Goal: Task Accomplishment & Management: Manage account settings

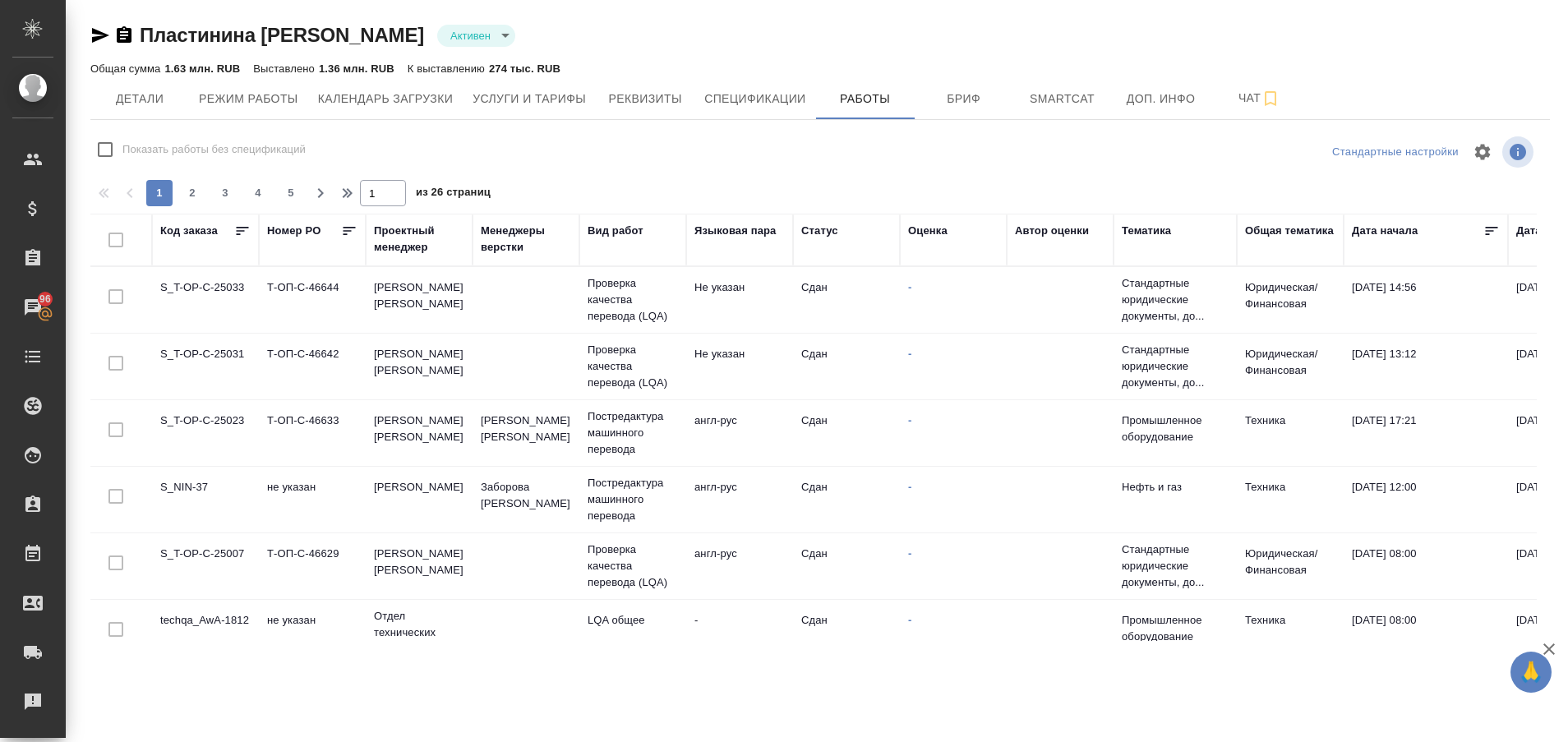
click at [823, 231] on div "Статус" at bounding box center [820, 230] width 37 height 17
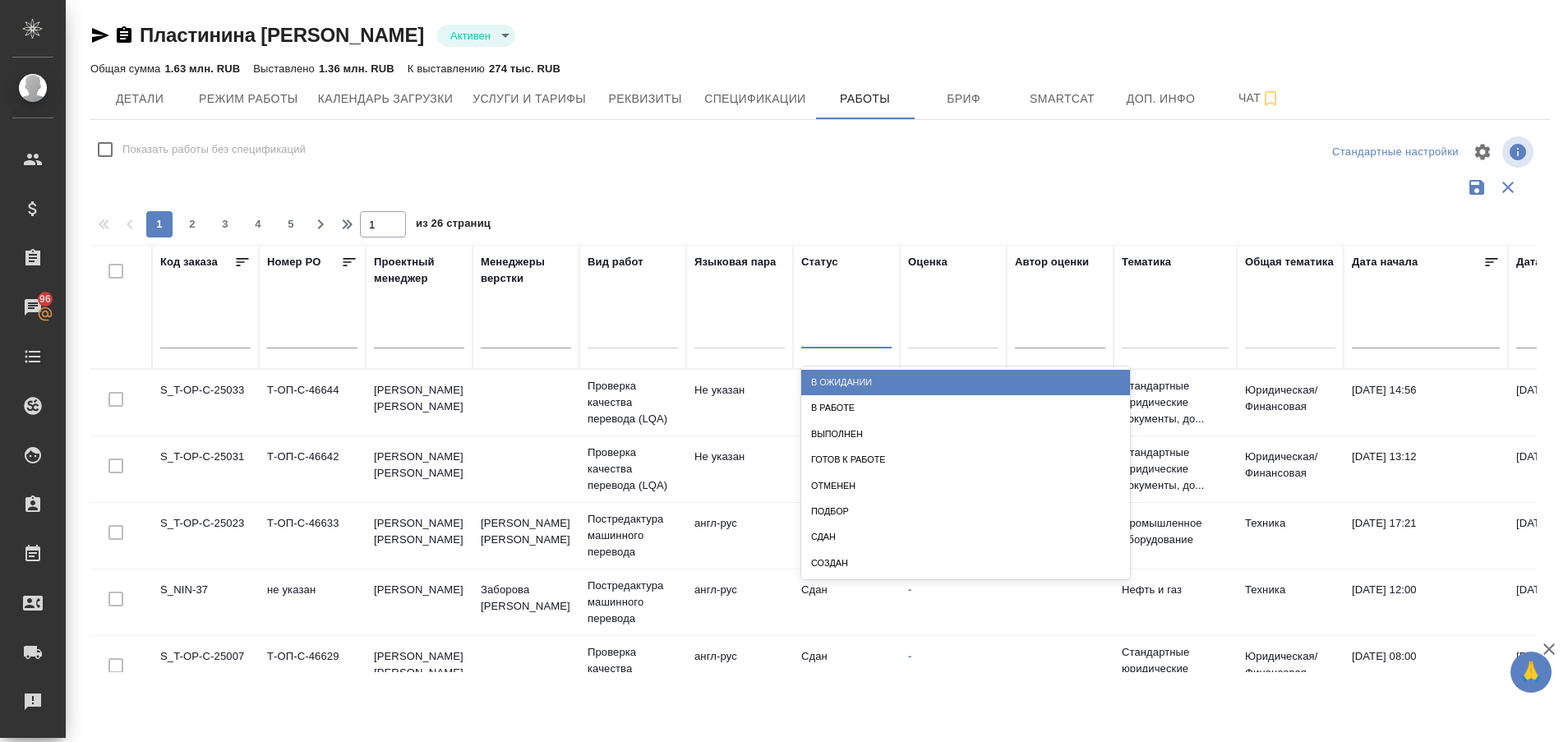
click at [809, 329] on div at bounding box center [846, 332] width 91 height 23
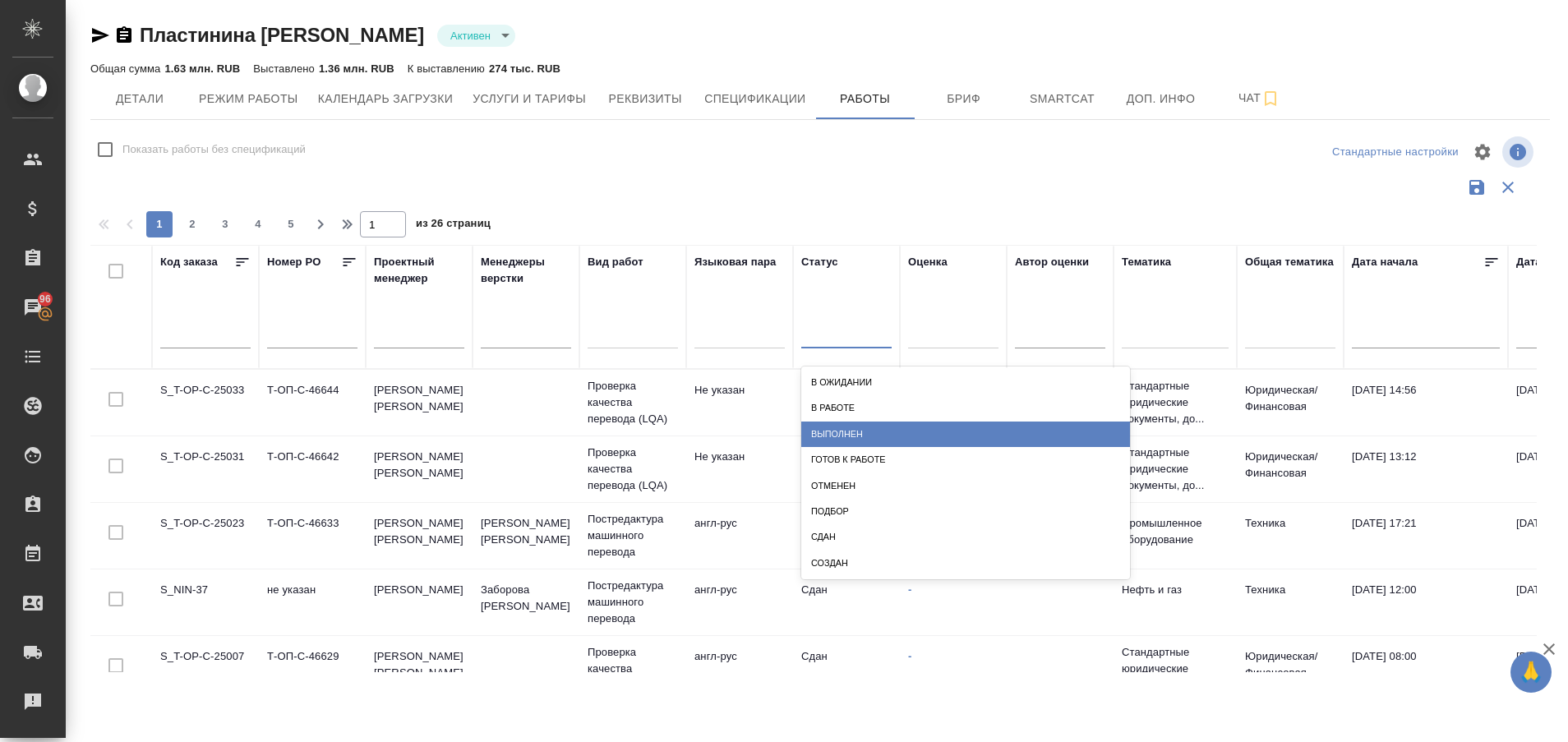
click at [848, 435] on div "Выполнен" at bounding box center [965, 435] width 328 height 25
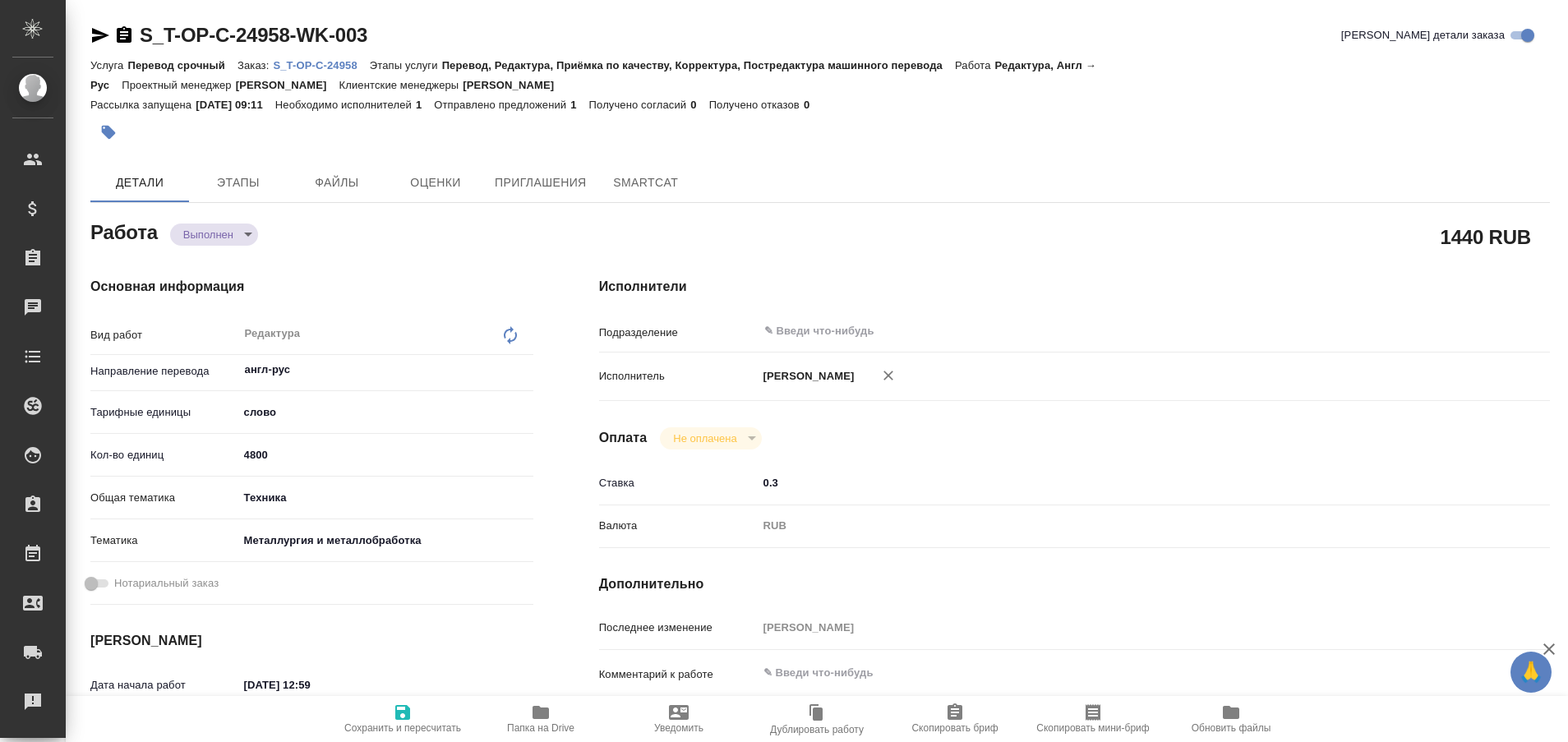
type textarea "x"
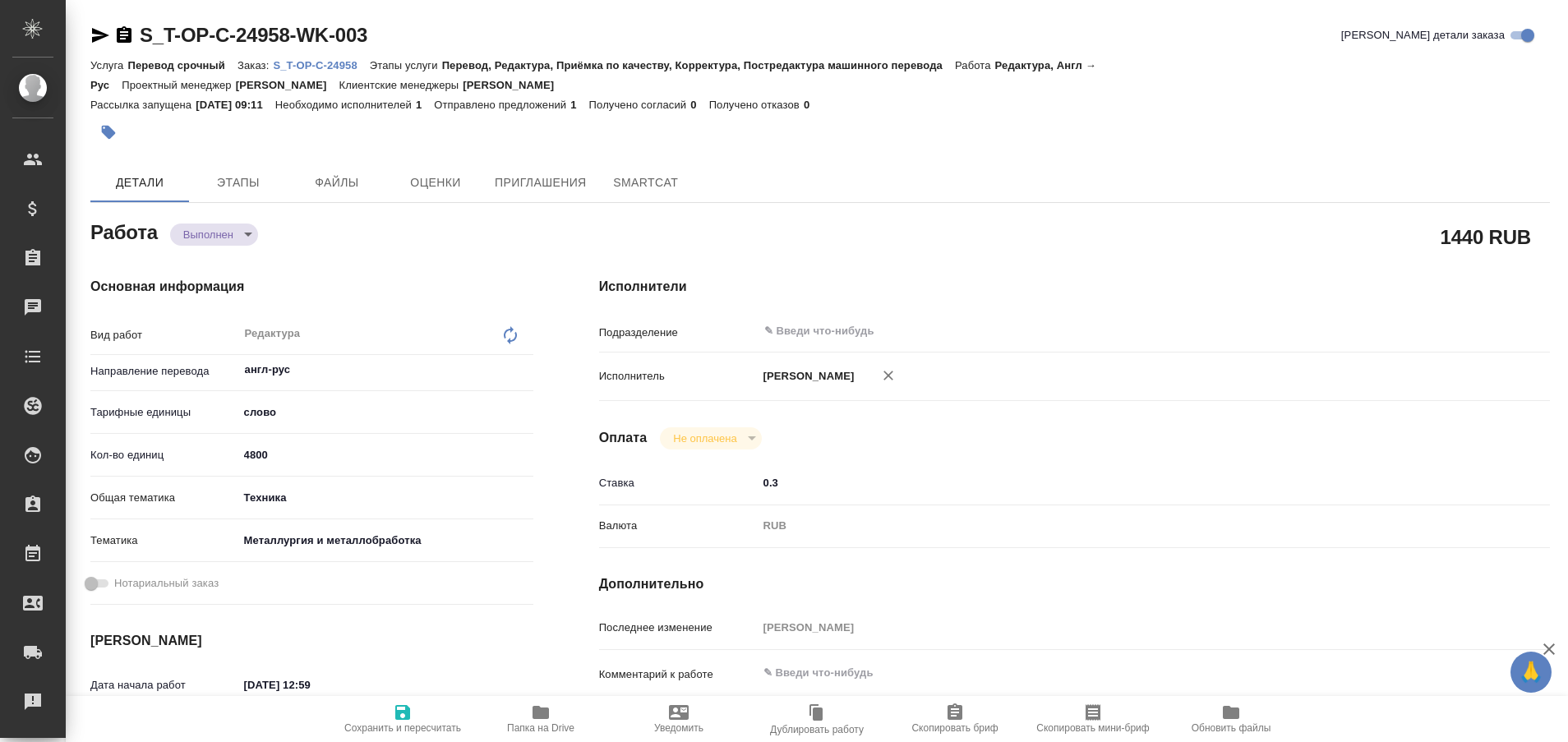
type textarea "x"
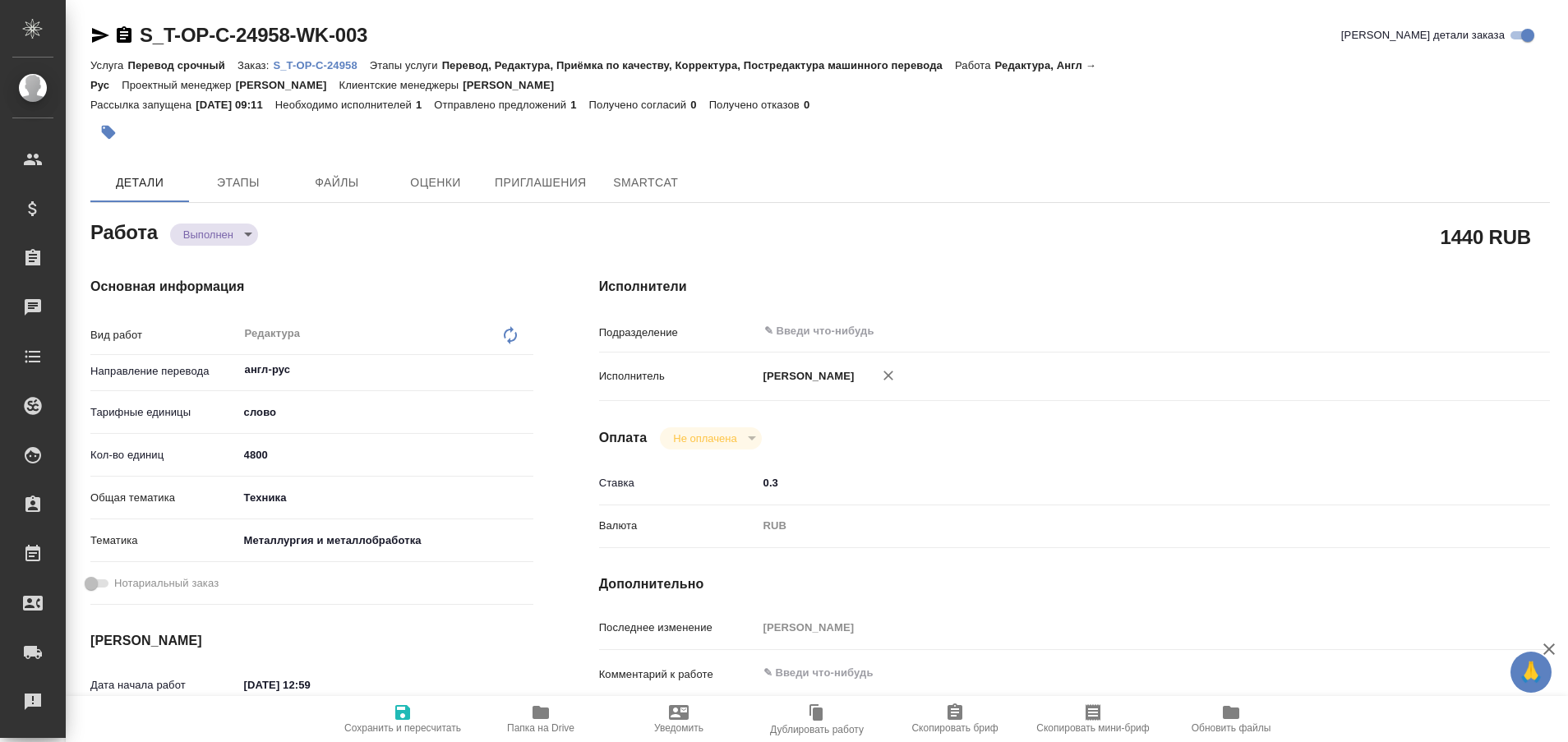
type textarea "x"
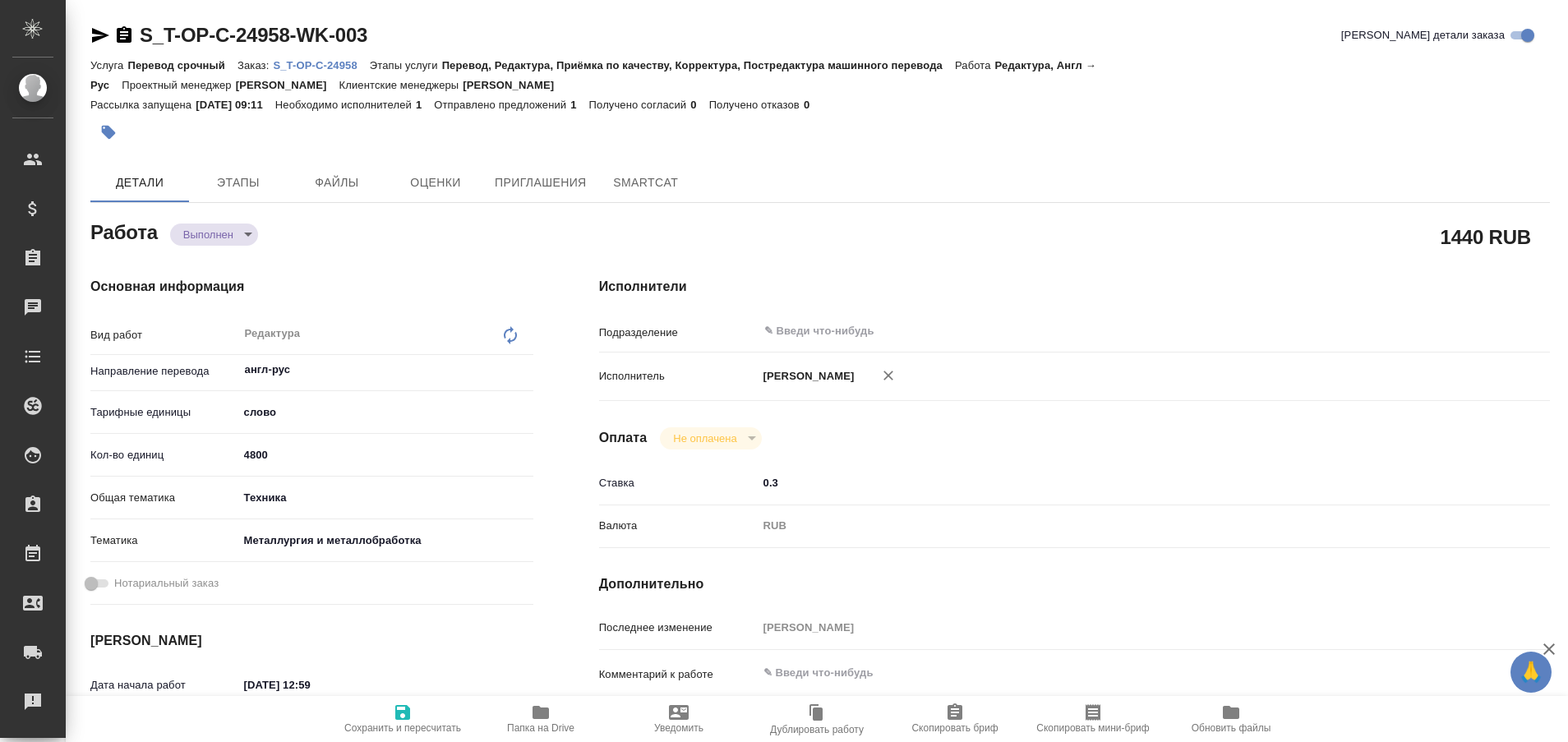
type textarea "x"
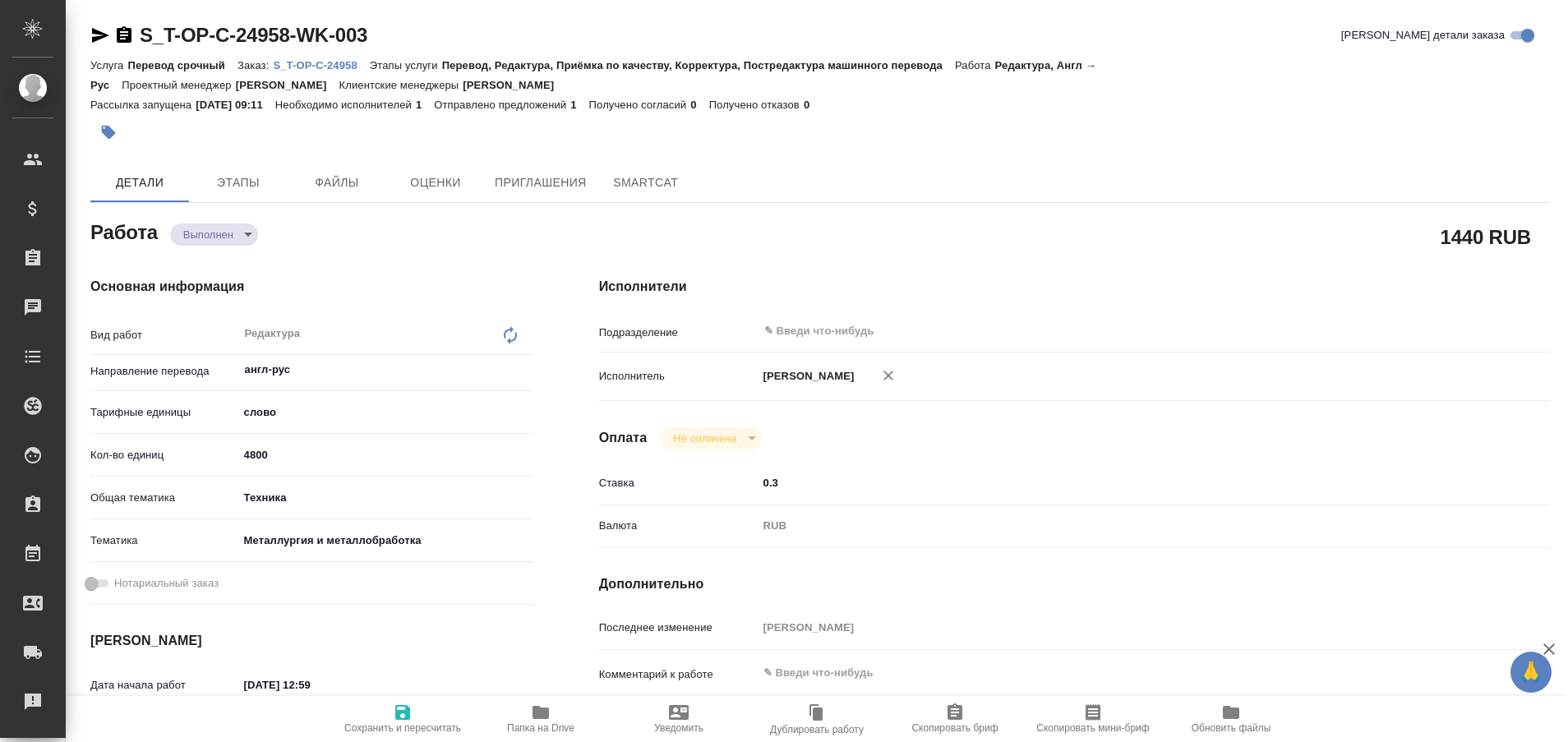
type textarea "x"
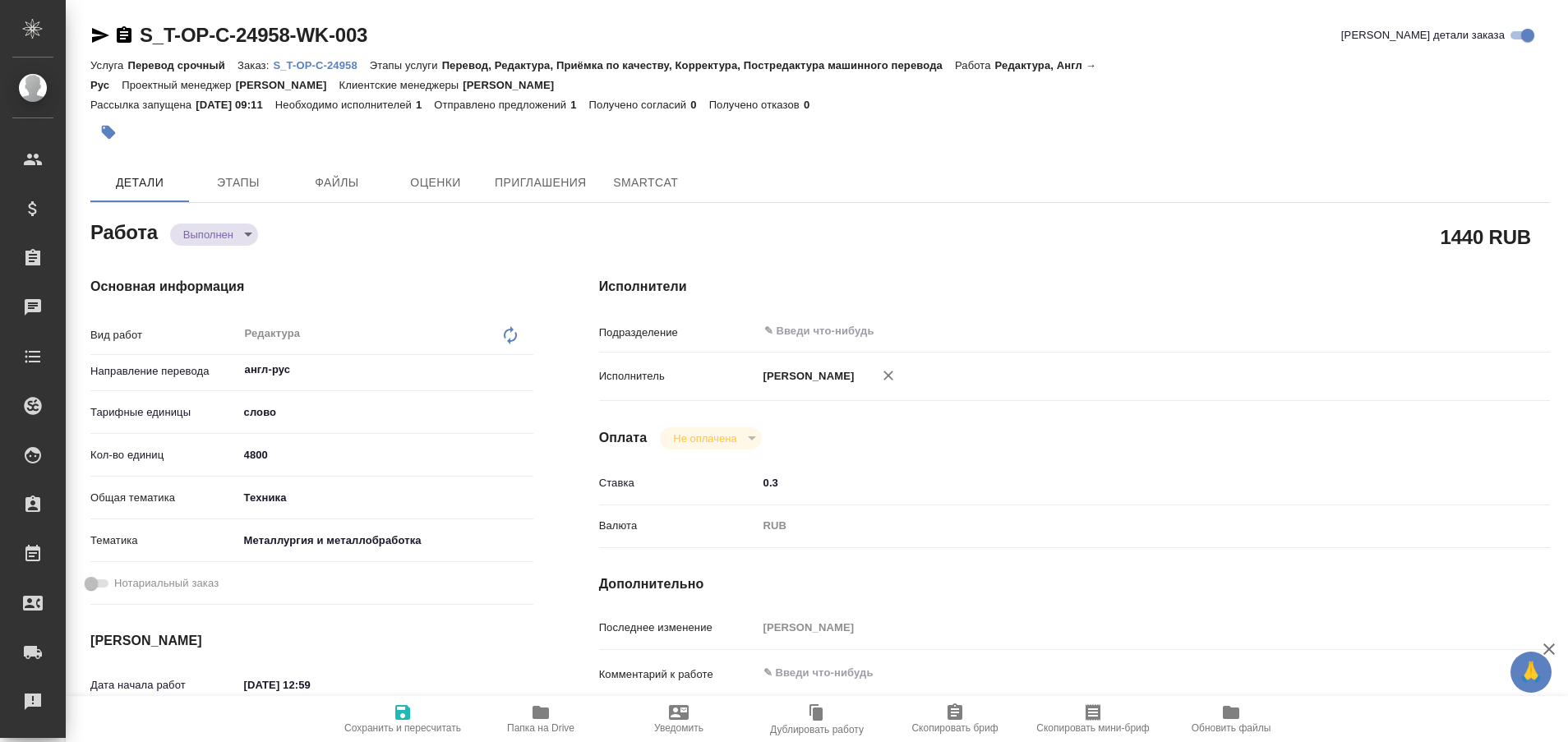
type textarea "x"
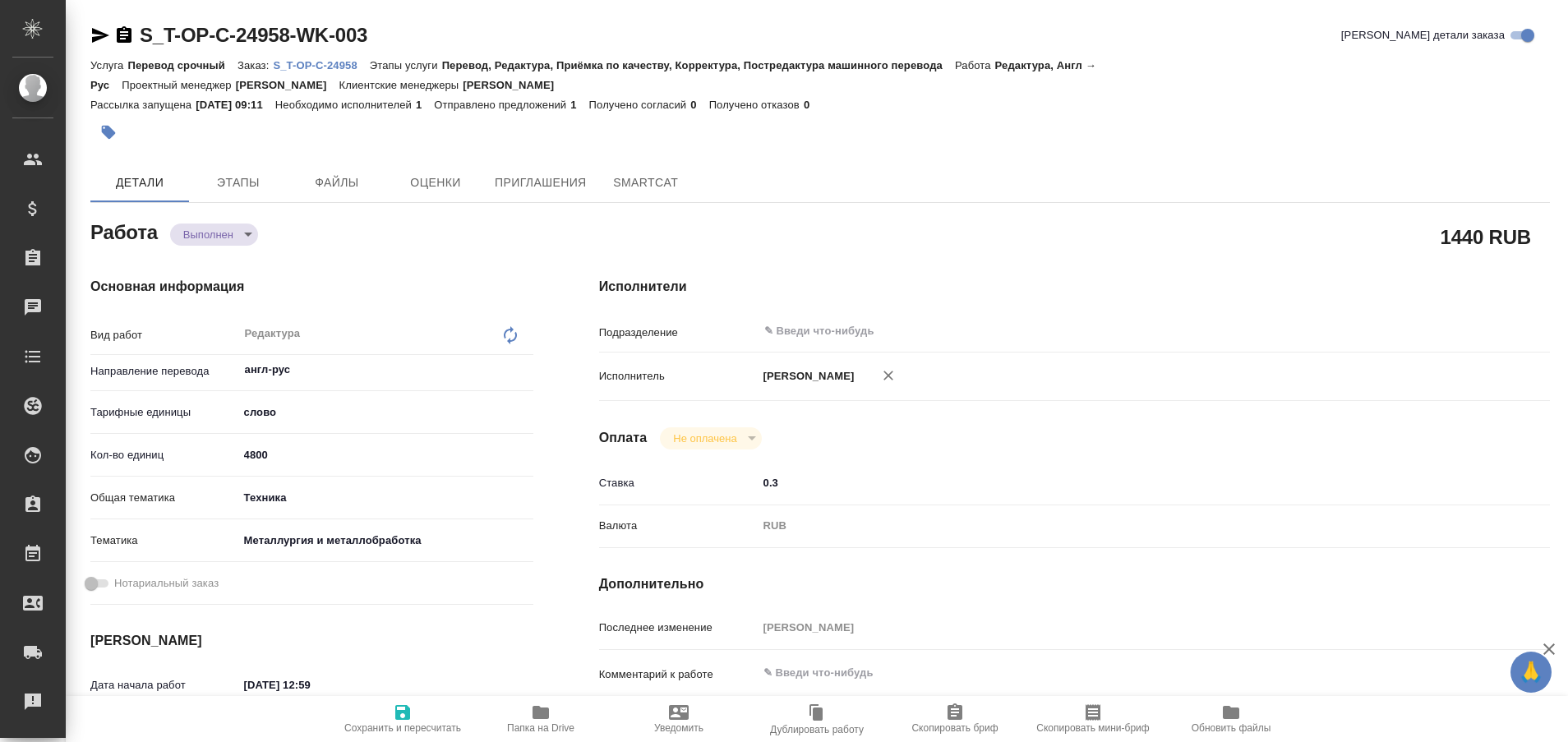
type textarea "x"
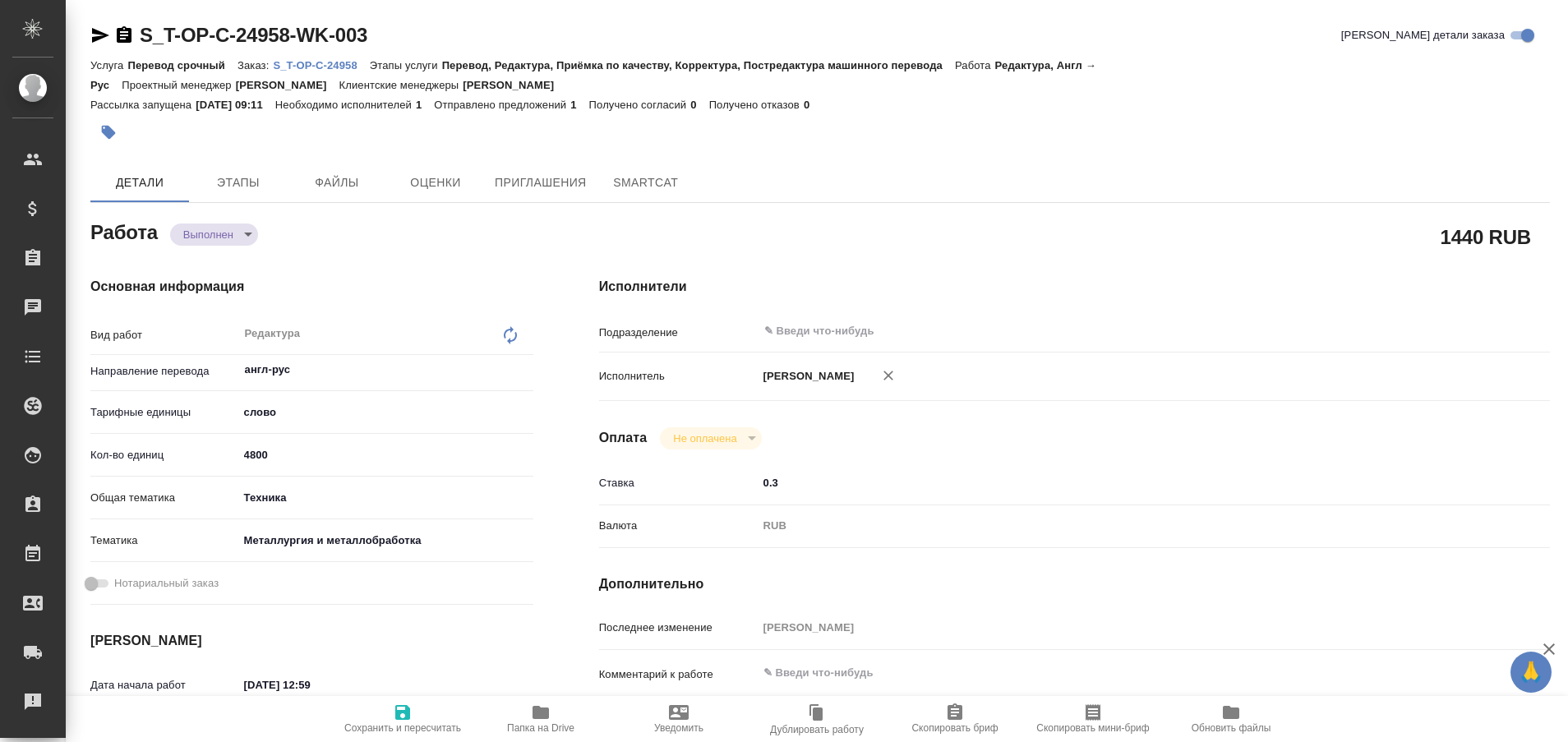
type textarea "x"
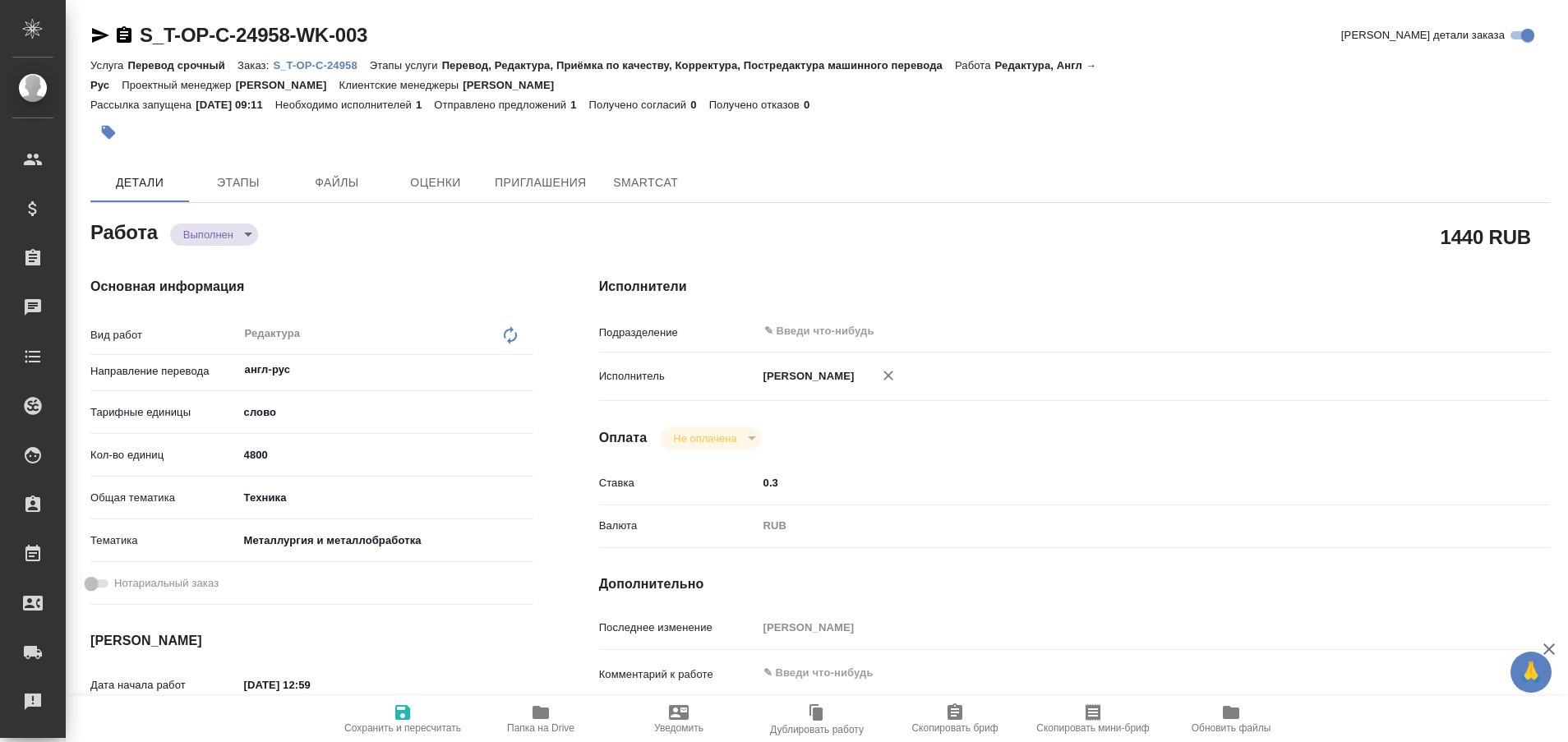
type textarea "x"
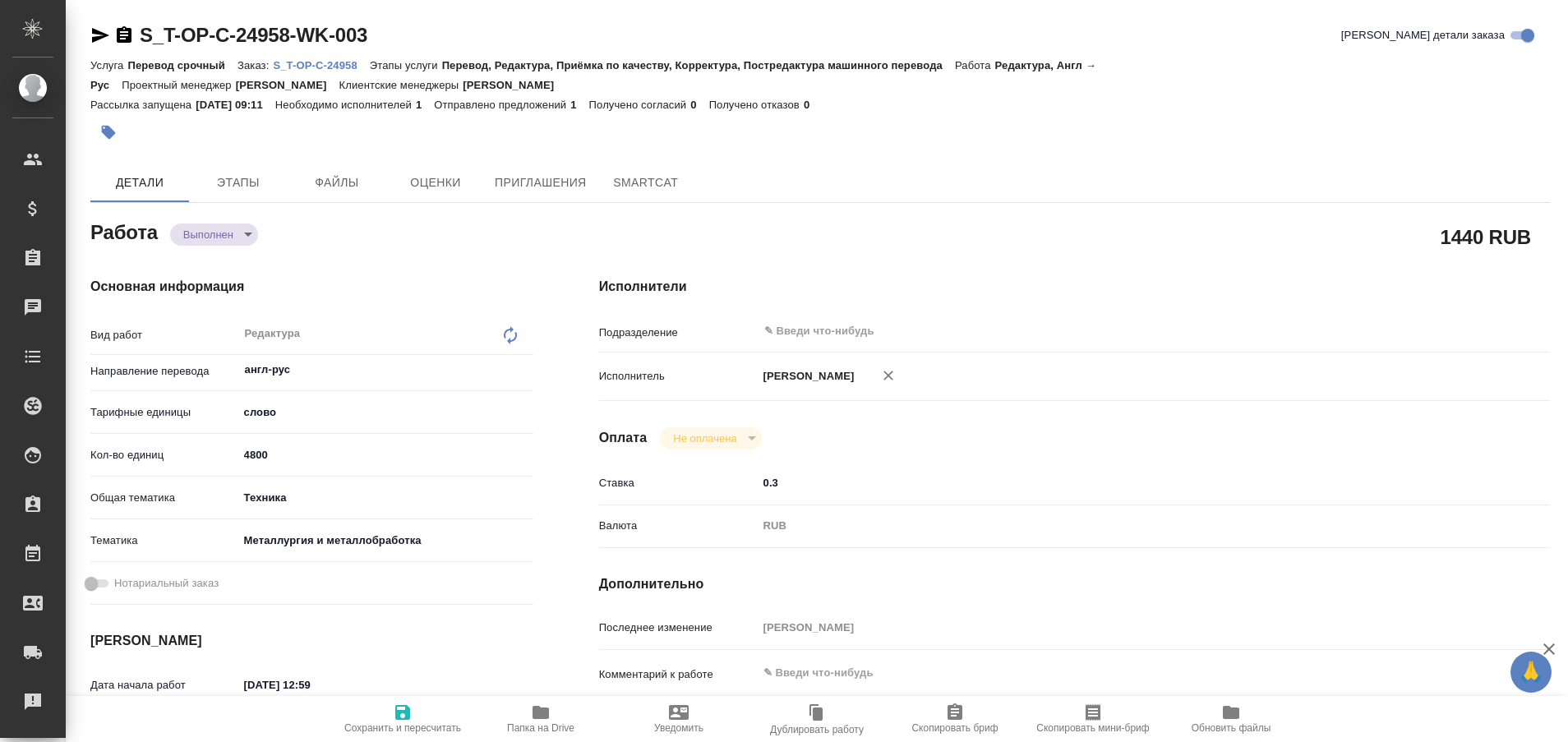
type textarea "x"
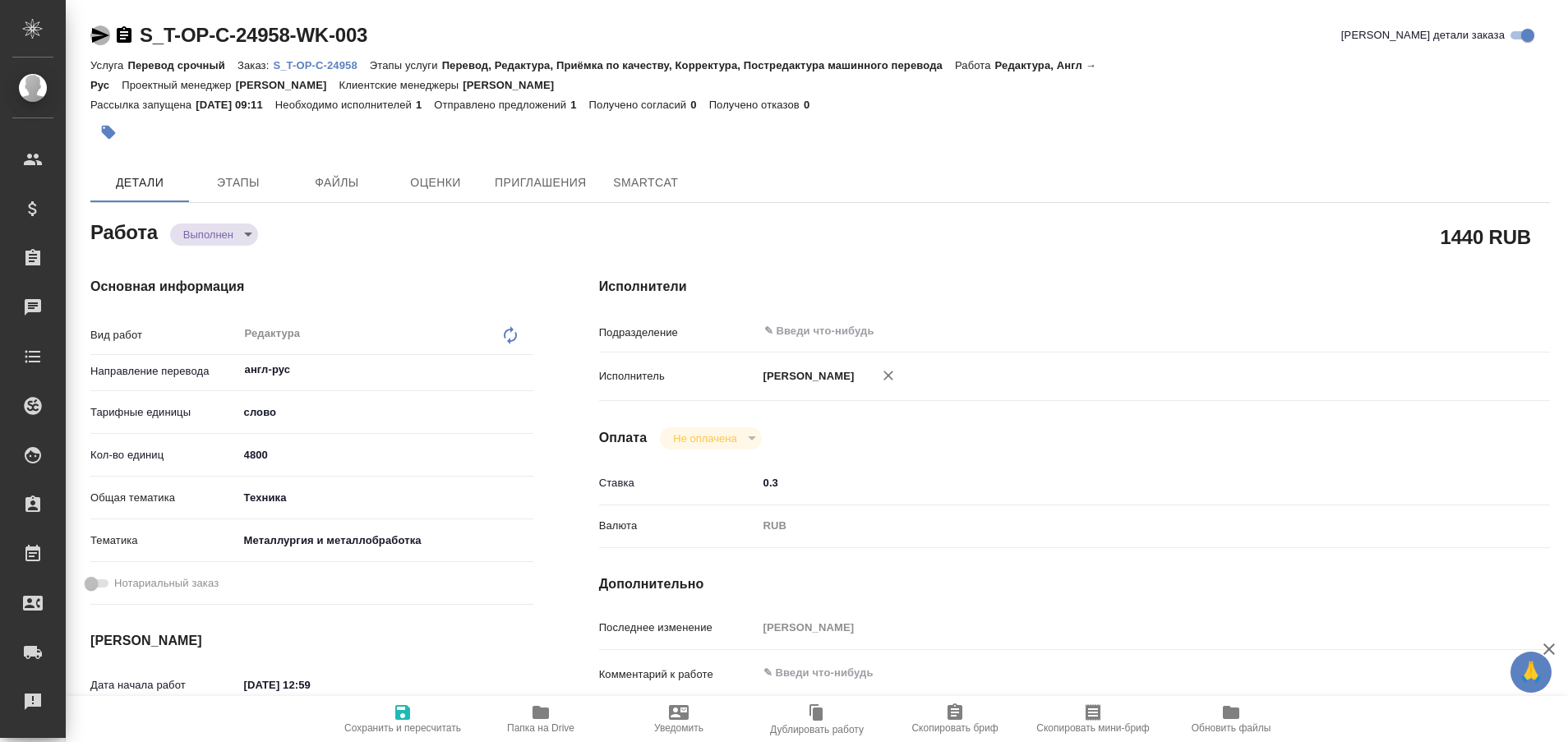
click at [95, 32] on icon "button" at bounding box center [100, 35] width 18 height 15
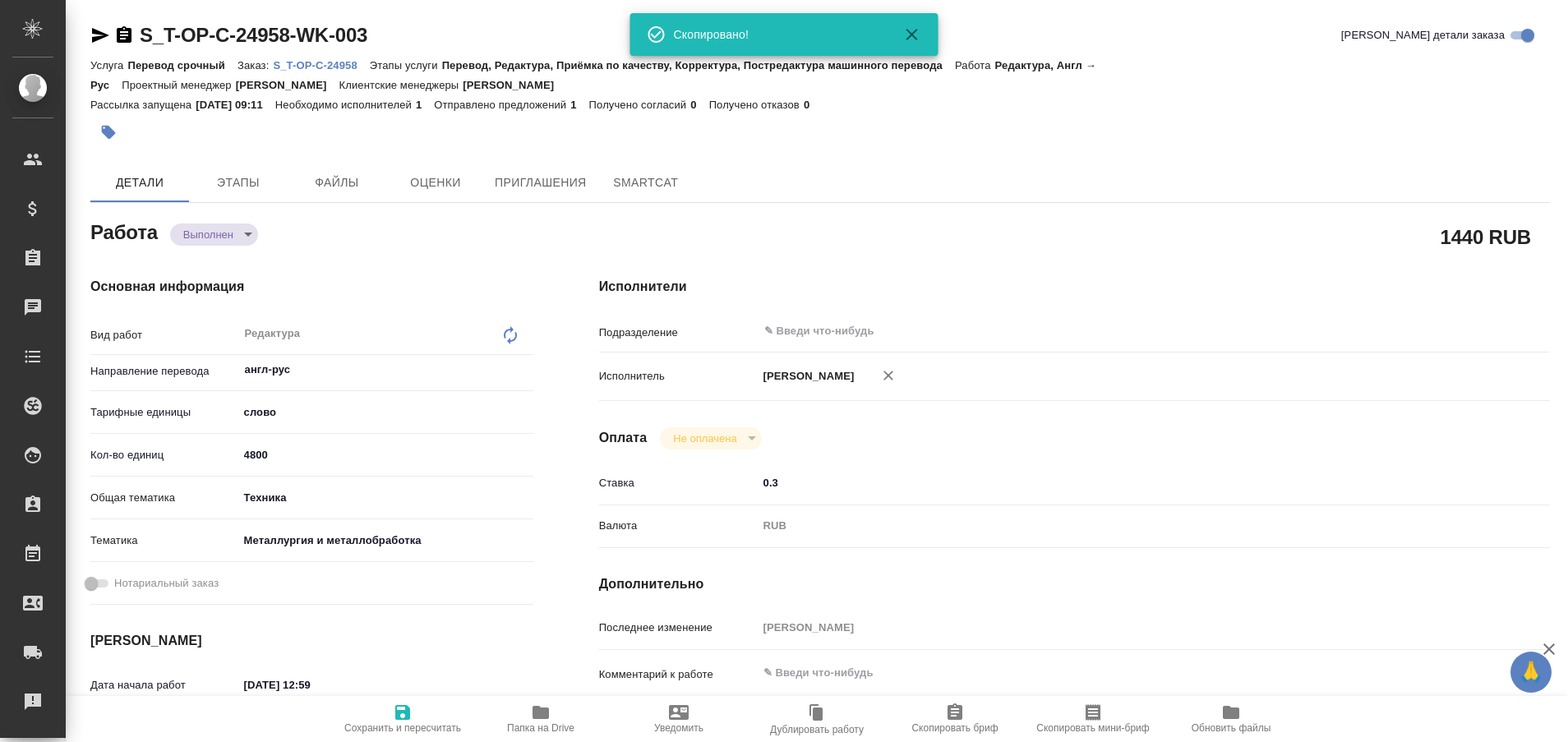
type textarea "x"
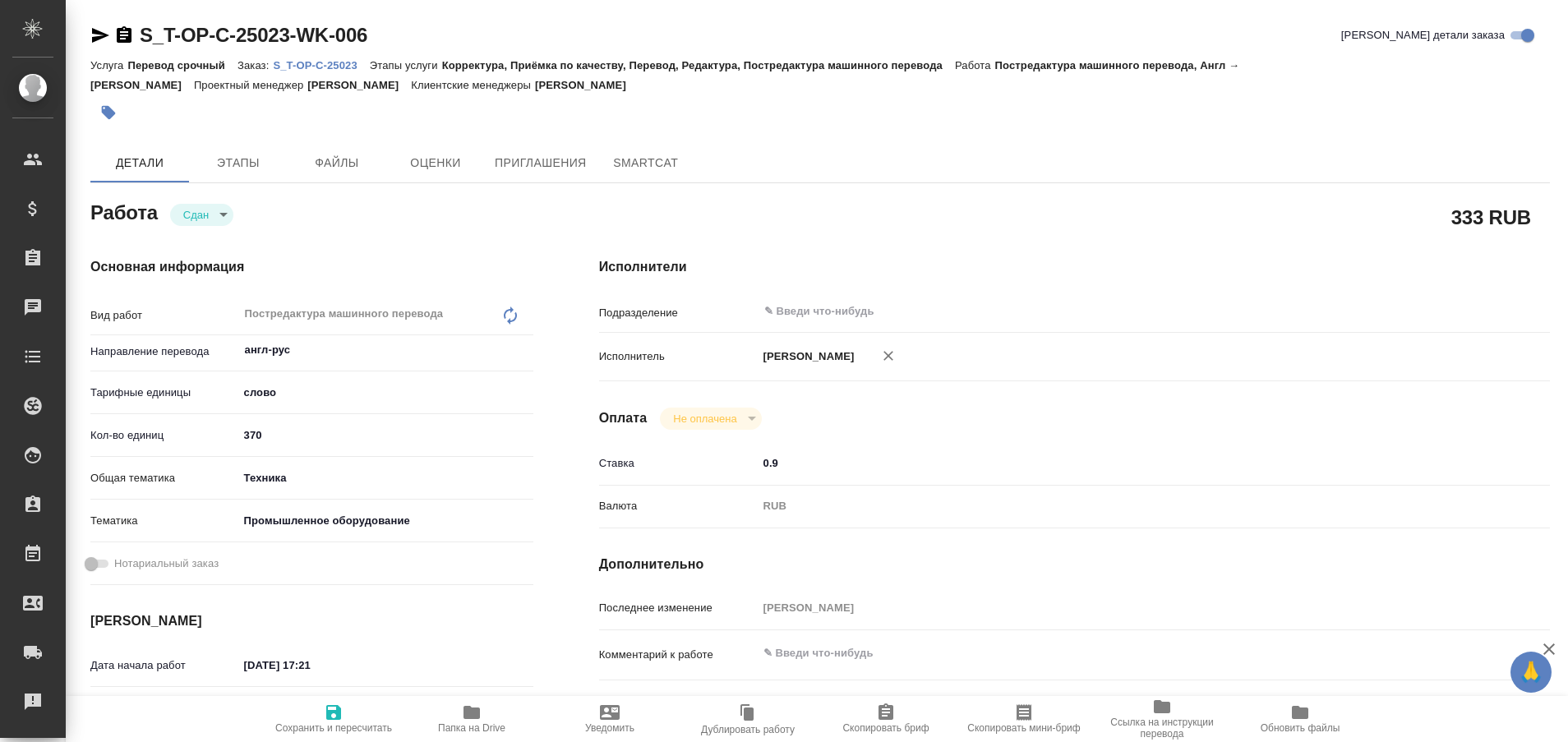
type textarea "x"
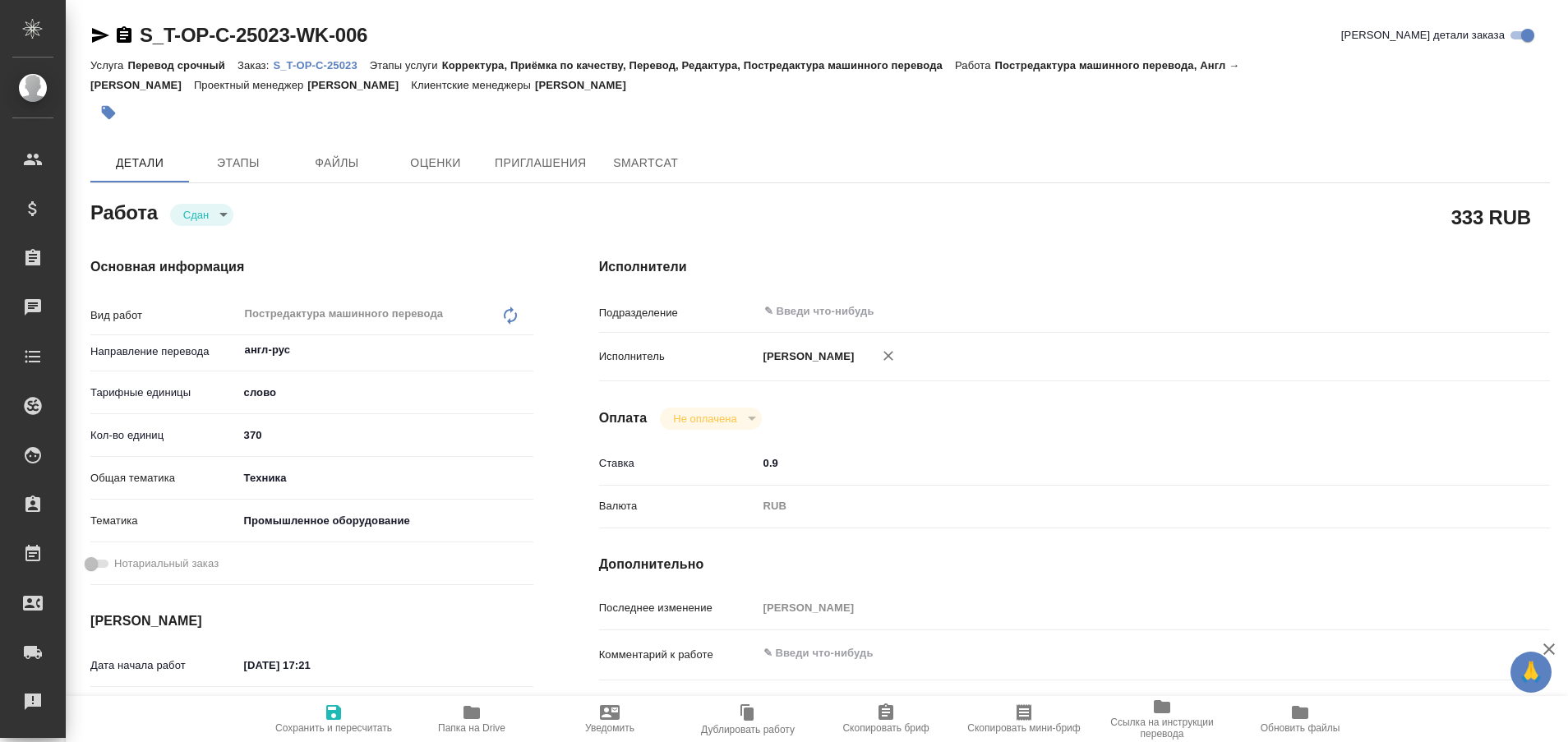
type textarea "x"
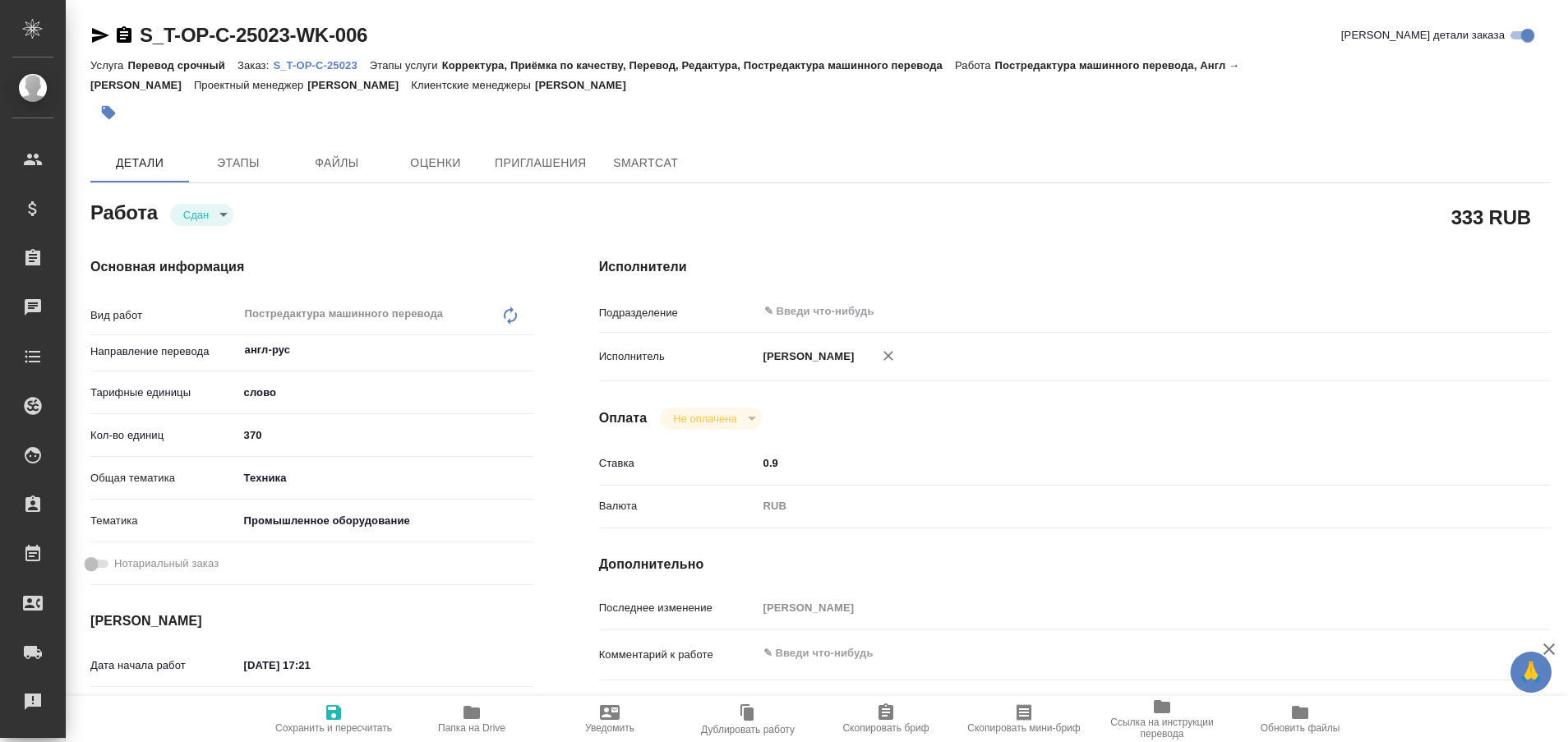
type textarea "x"
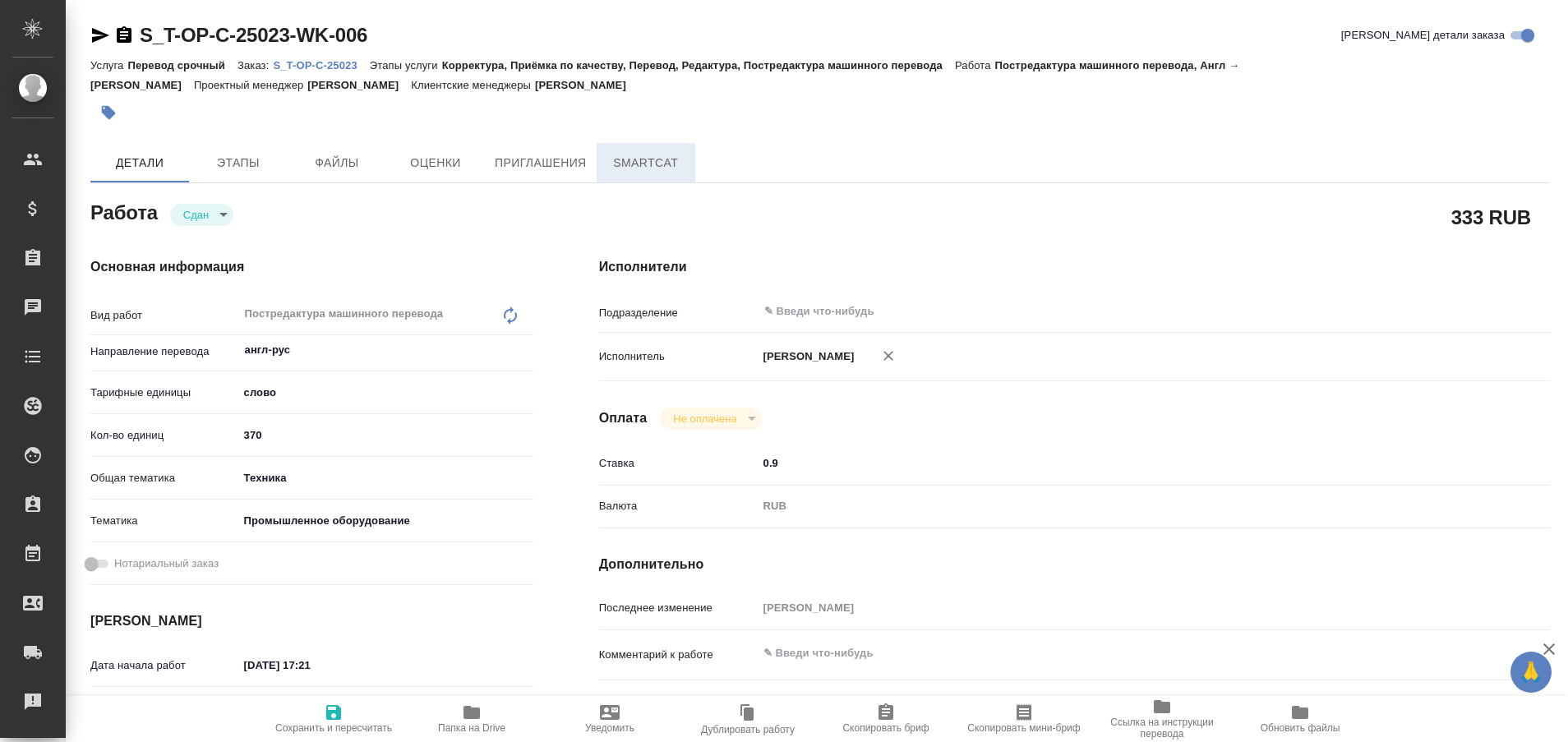
type textarea "x"
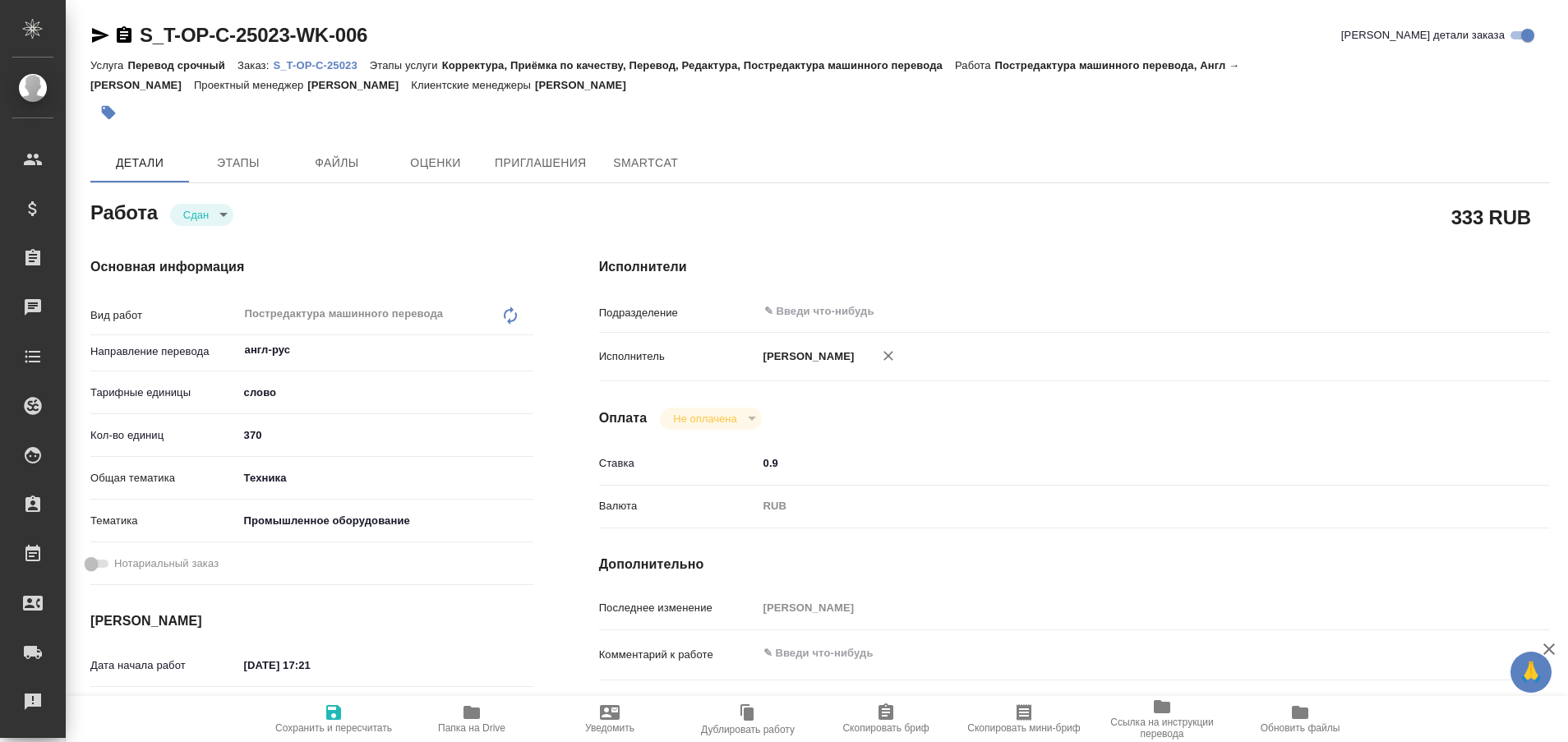
type textarea "x"
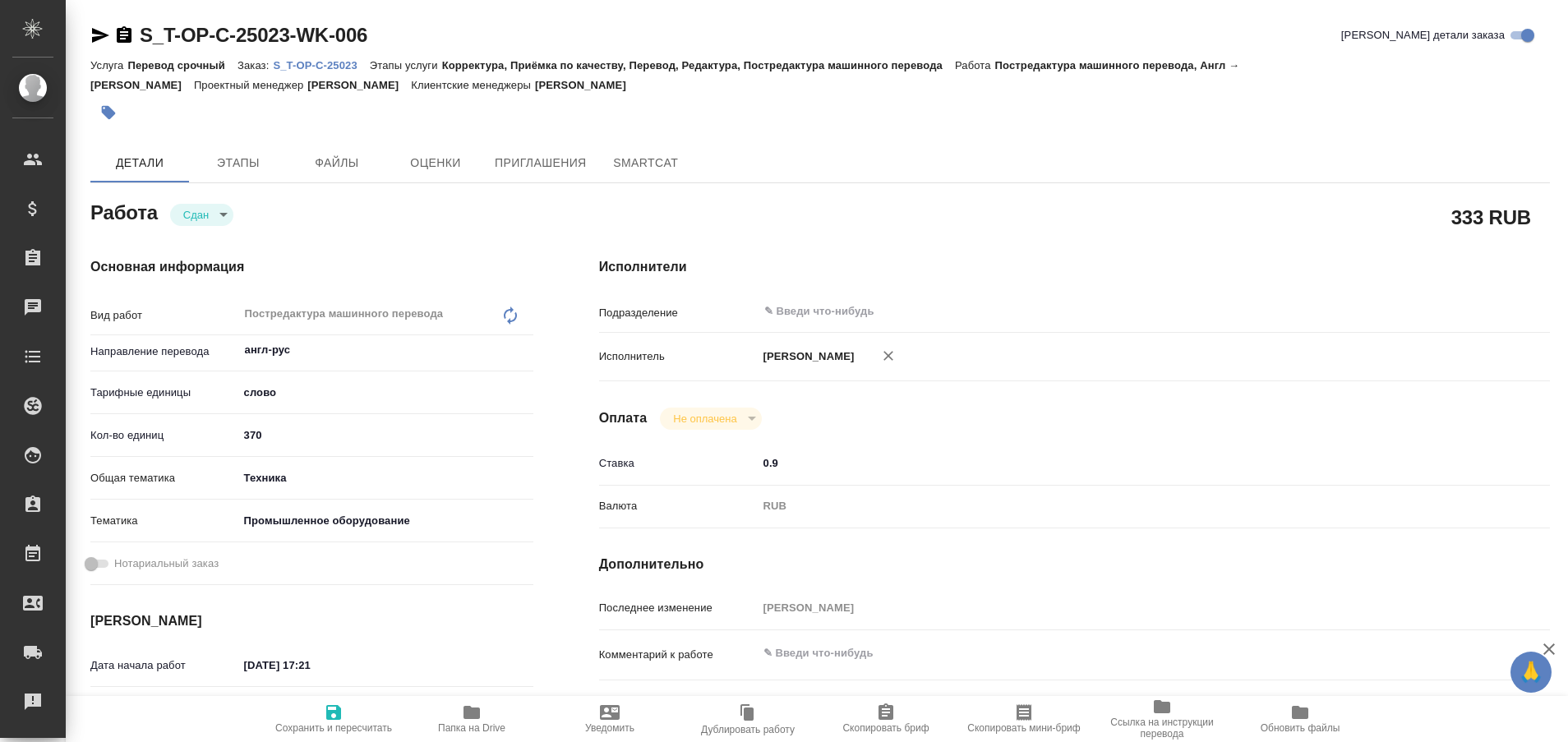
type textarea "x"
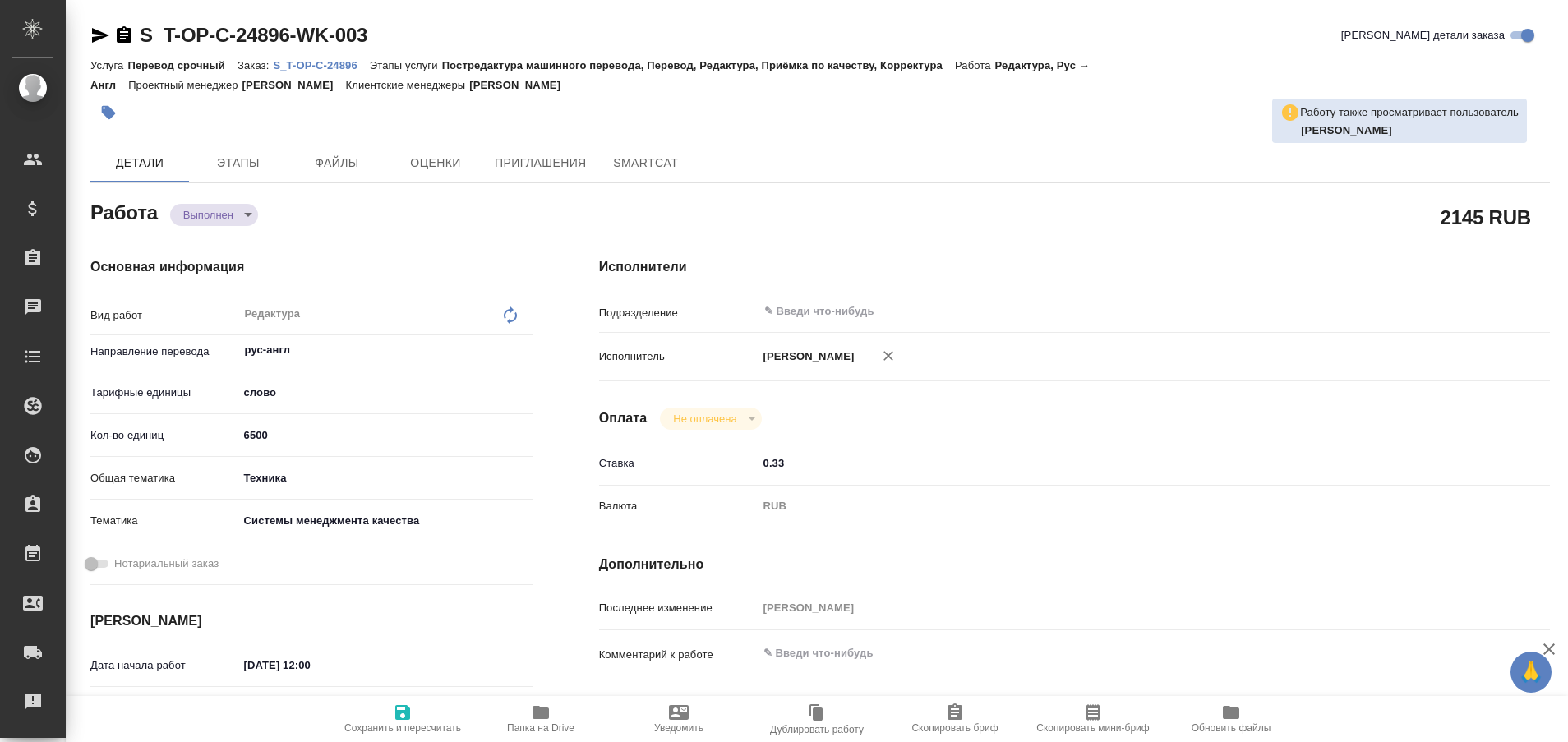
type textarea "x"
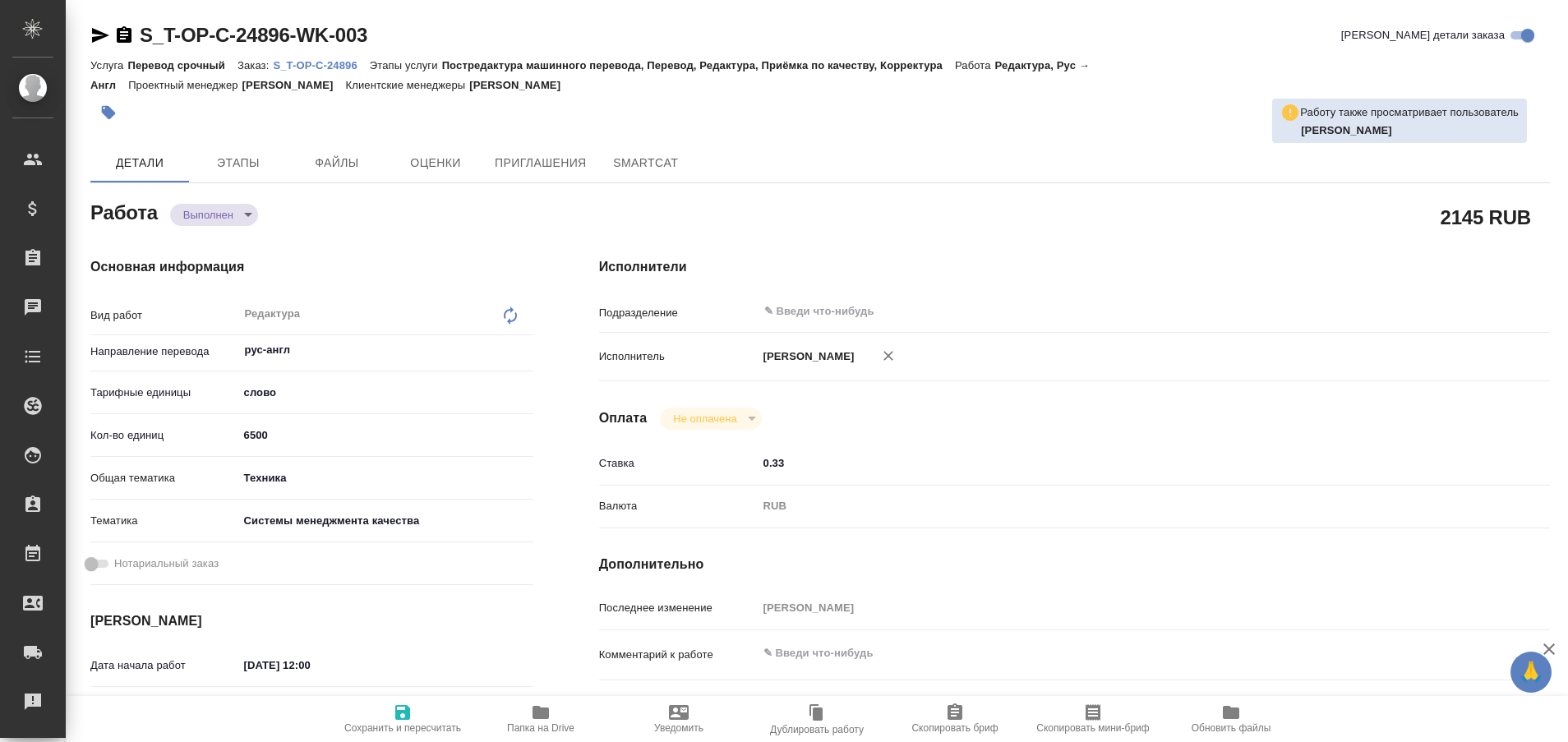
type textarea "x"
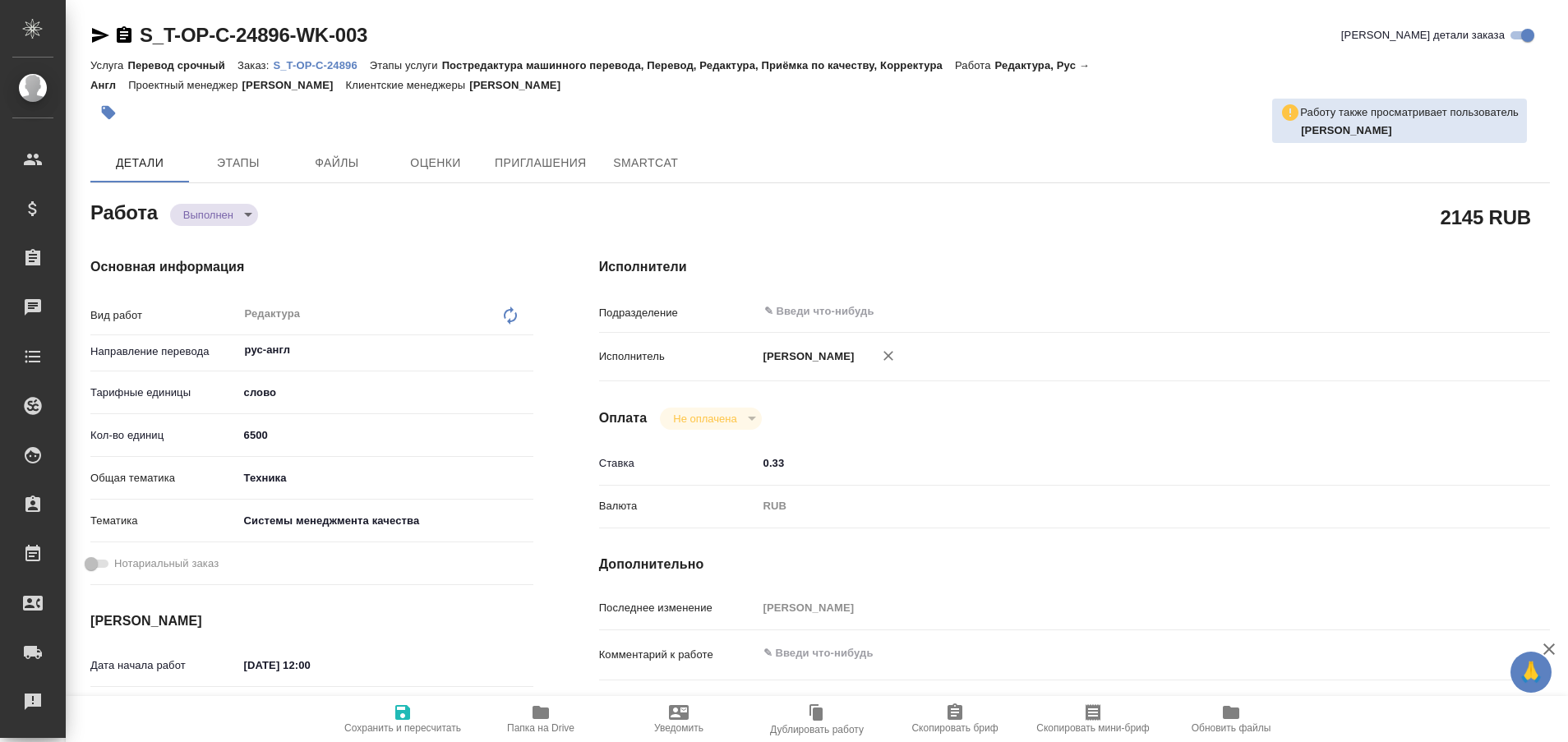
type textarea "x"
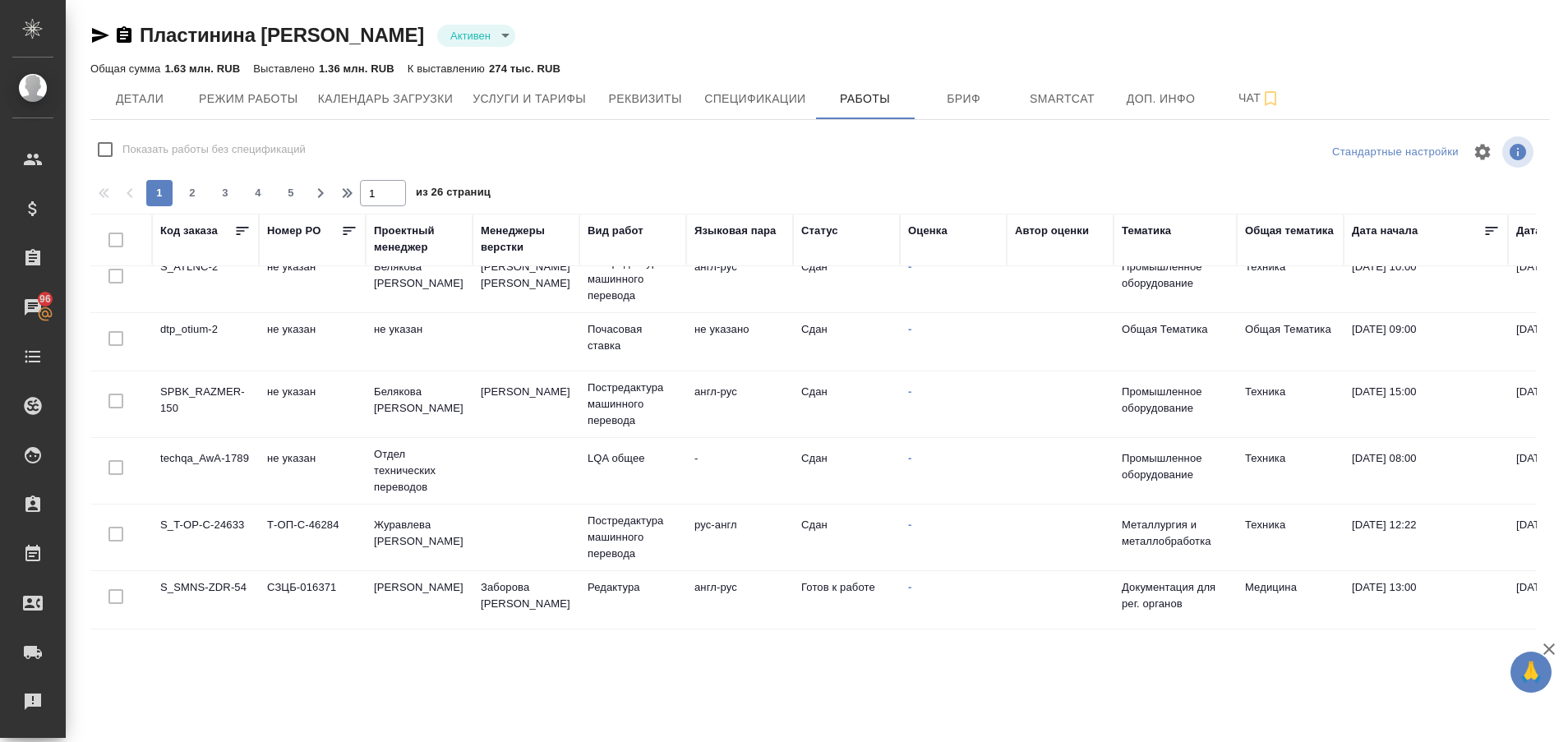
scroll to position [1261, 0]
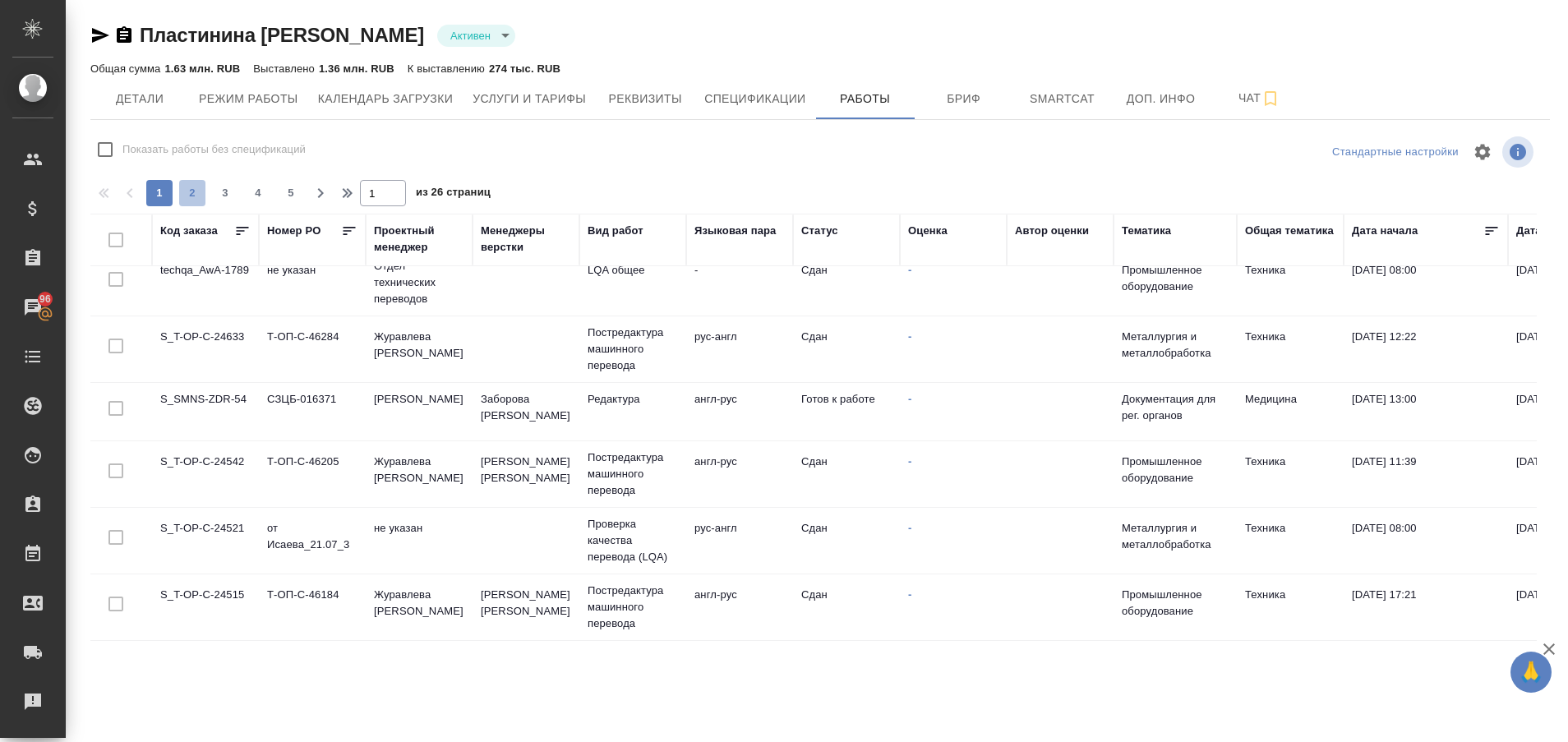
click at [194, 197] on span "2" at bounding box center [192, 193] width 26 height 17
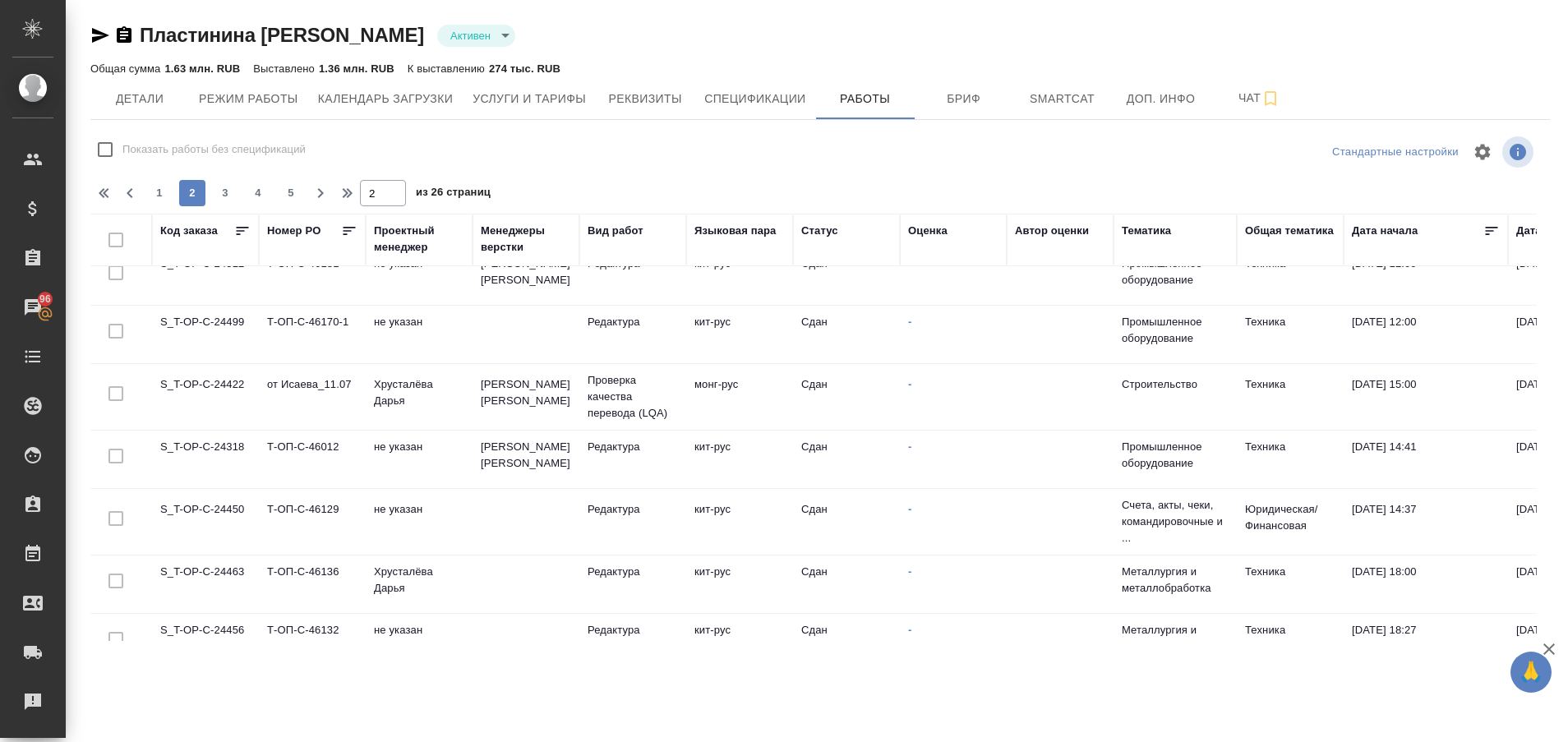
scroll to position [0, 0]
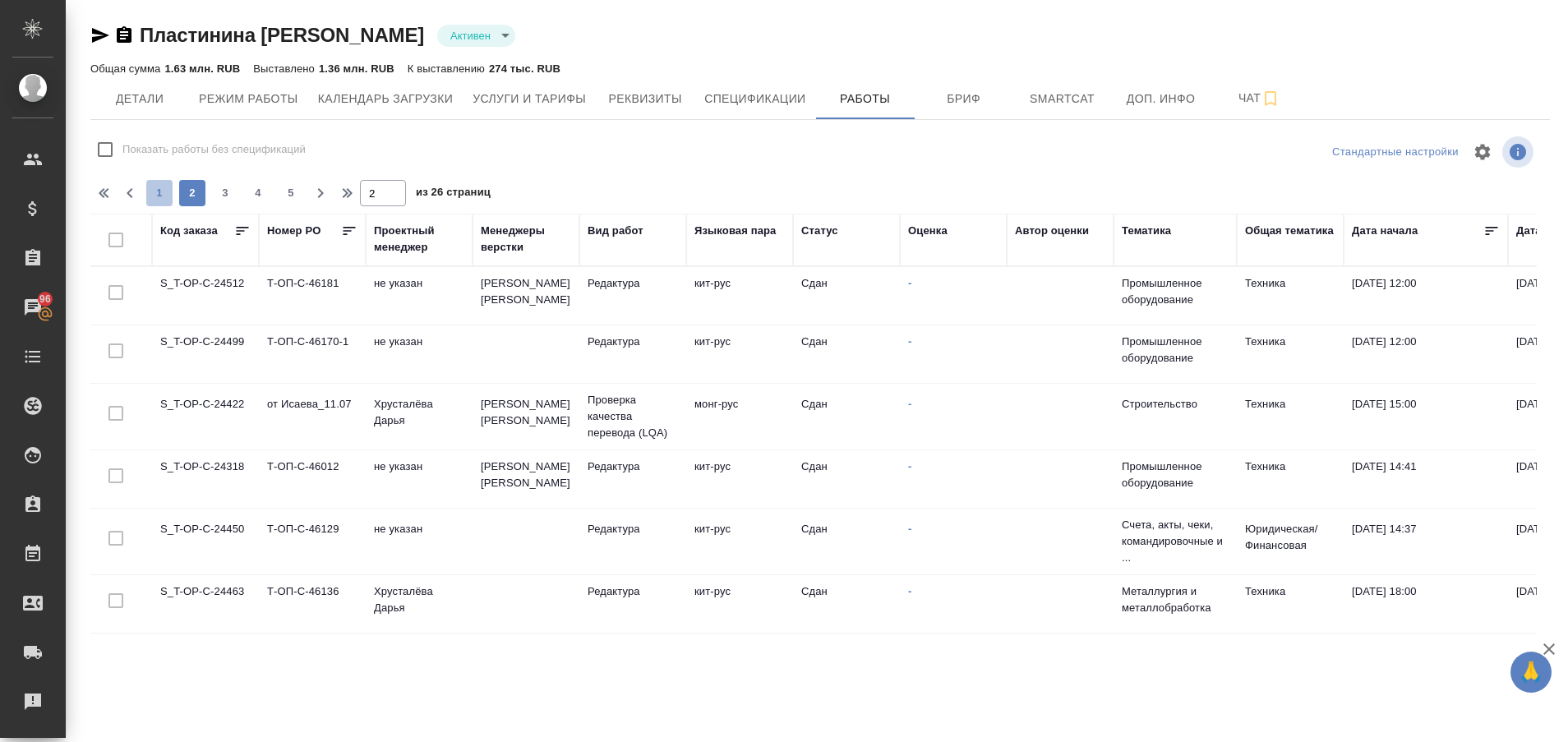
click at [155, 196] on span "1" at bounding box center [159, 193] width 26 height 17
type input "1"
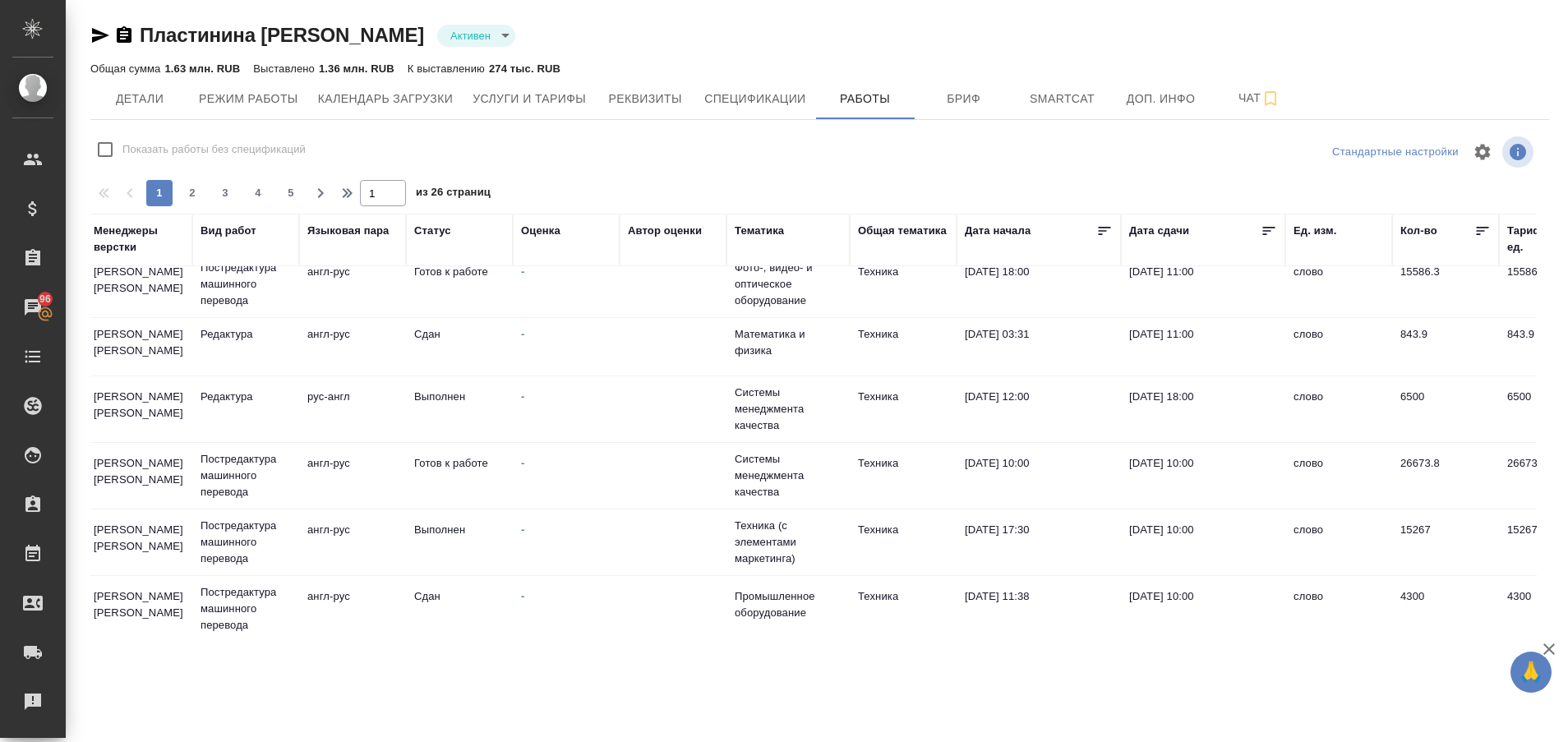
scroll to position [540, 0]
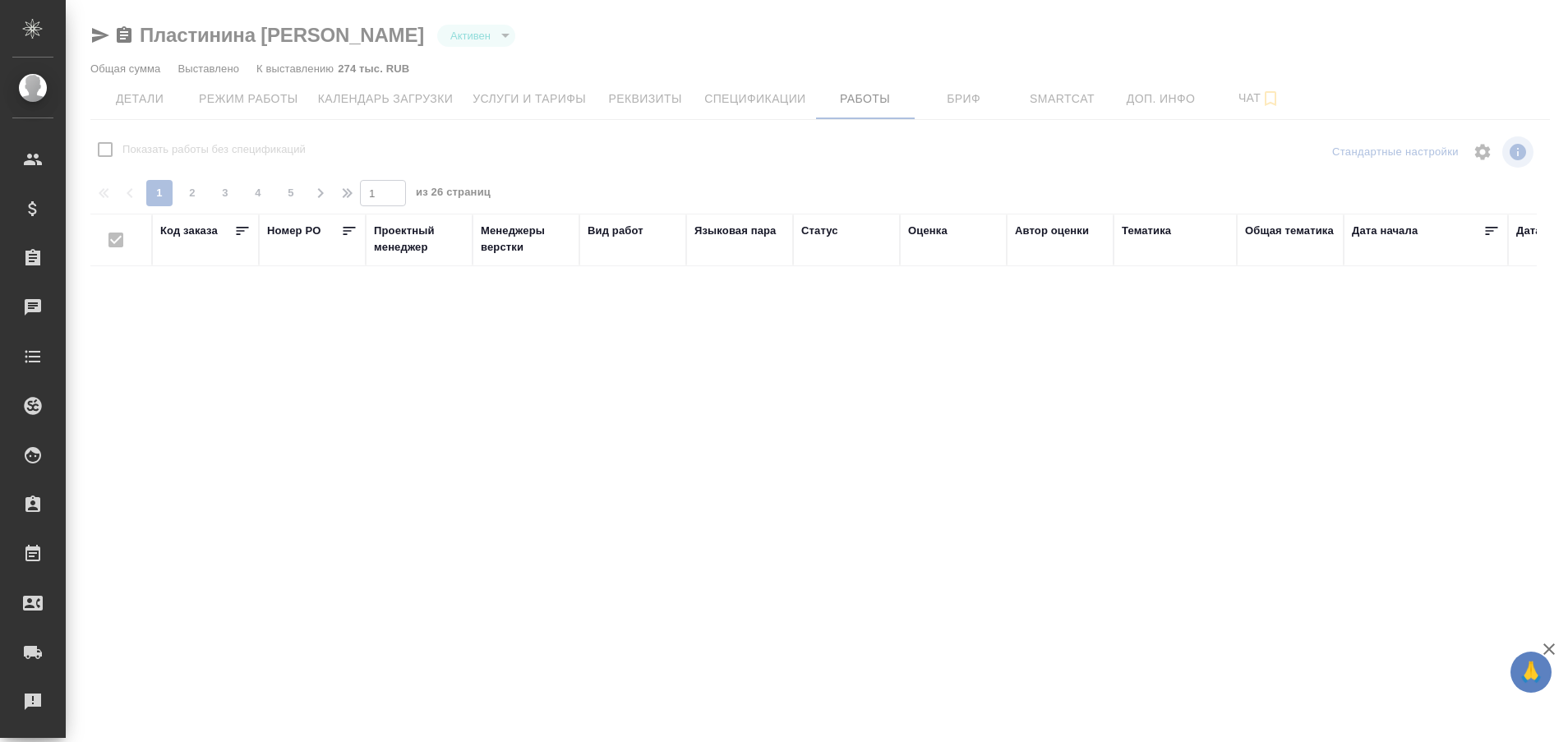
checkbox input "false"
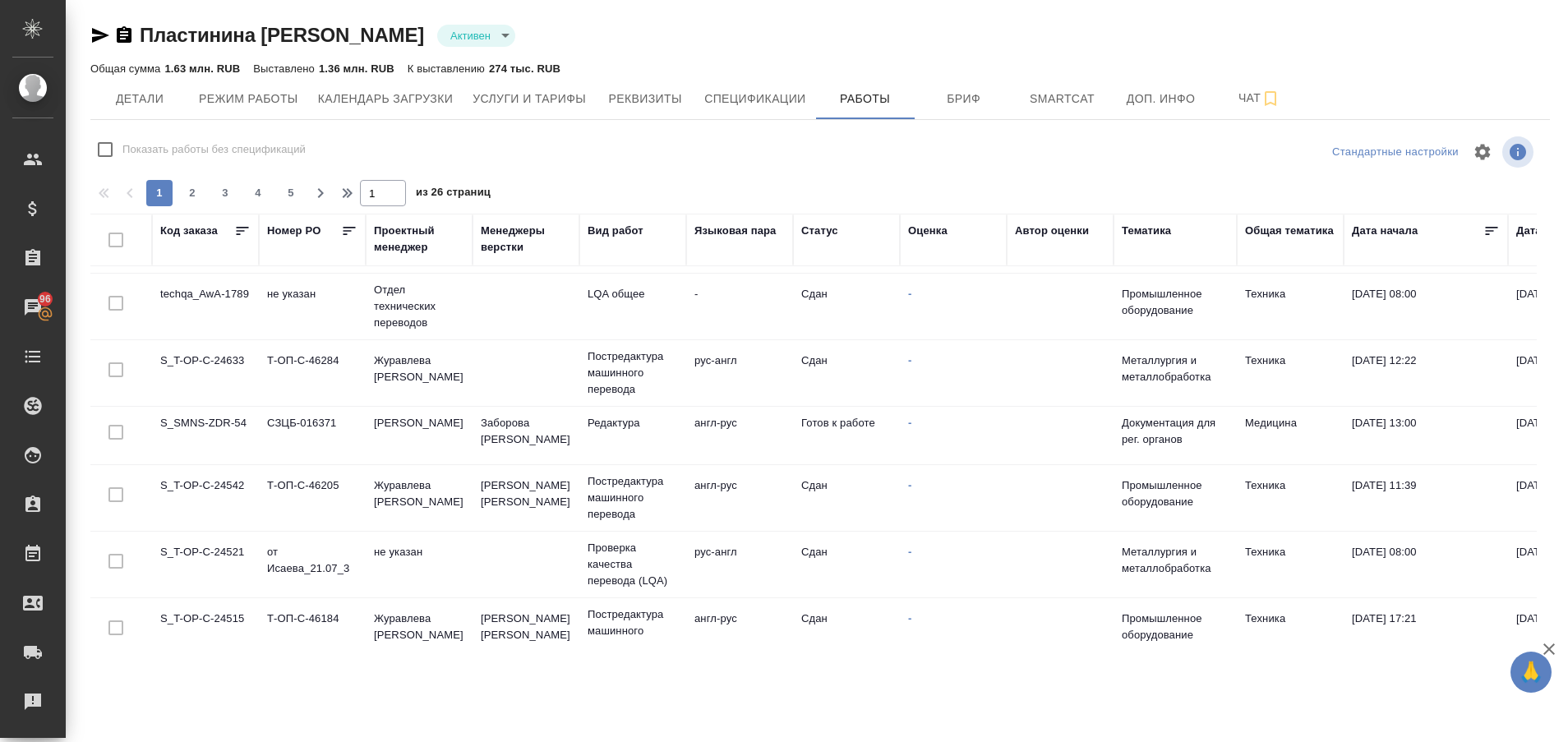
scroll to position [1256, 0]
